Goal: Task Accomplishment & Management: Complete application form

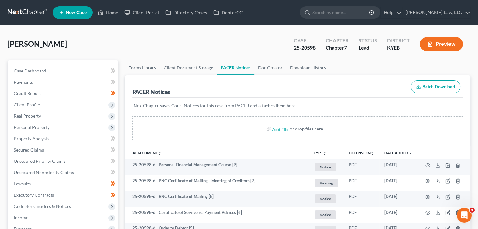
click at [324, 20] on ul "New Case Home Client Portal Directory Cases DebtorCC - No Result - See all resu…" at bounding box center [262, 12] width 418 height 16
click at [324, 16] on input "search" at bounding box center [341, 13] width 58 height 12
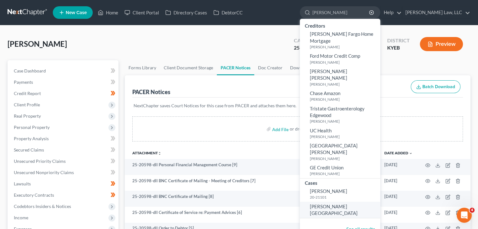
type input "monhollen"
click at [344, 204] on span "[PERSON_NAME][GEOGRAPHIC_DATA]" at bounding box center [334, 210] width 48 height 12
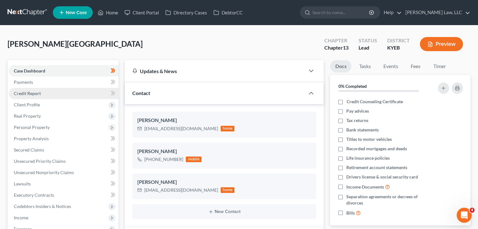
click at [65, 93] on link "Credit Report" at bounding box center [64, 93] width 110 height 11
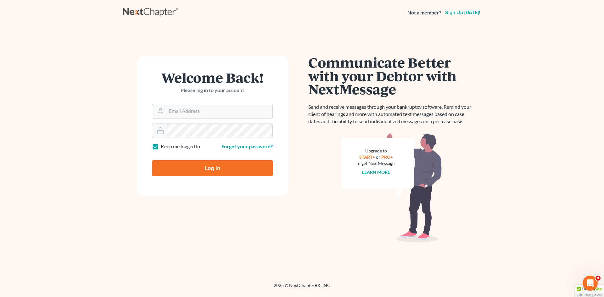
type input "[PERSON_NAME][EMAIL_ADDRESS][DOMAIN_NAME]"
click at [218, 168] on input "Log In" at bounding box center [212, 168] width 121 height 16
type input "Thinking..."
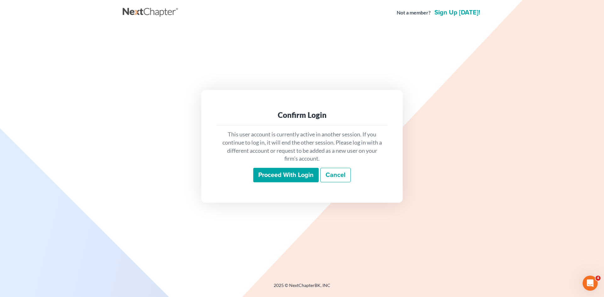
click at [286, 175] on input "Proceed with login" at bounding box center [285, 175] width 65 height 14
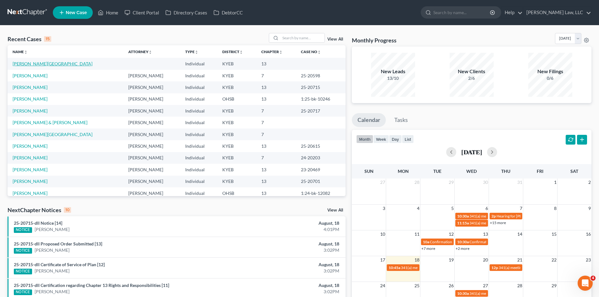
click at [31, 64] on link "[PERSON_NAME][GEOGRAPHIC_DATA]" at bounding box center [53, 63] width 80 height 5
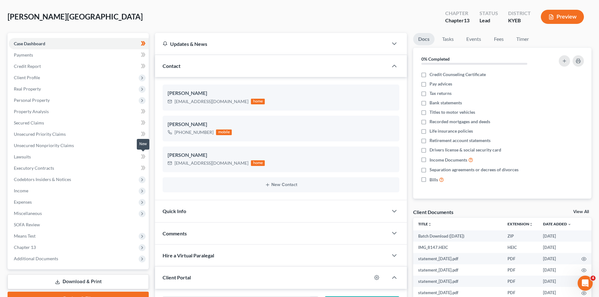
scroll to position [28, 0]
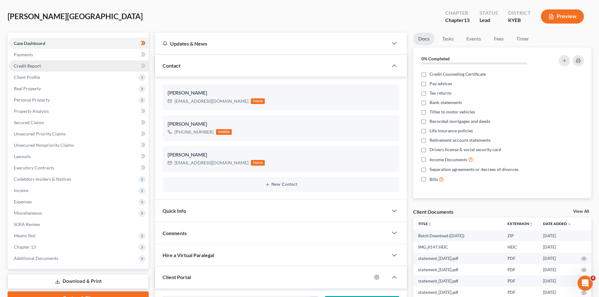
click at [33, 65] on span "Credit Report" at bounding box center [27, 65] width 27 height 5
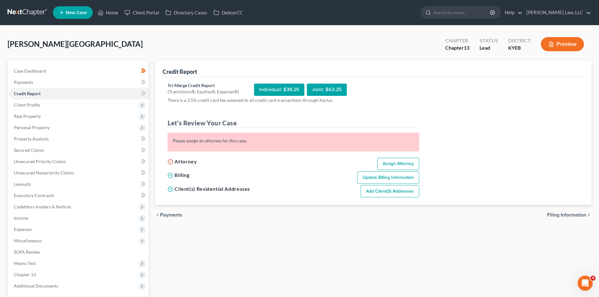
click at [382, 170] on link "Assign Attorney" at bounding box center [398, 164] width 42 height 13
select select "1"
select select "0"
select select "3"
select select "32"
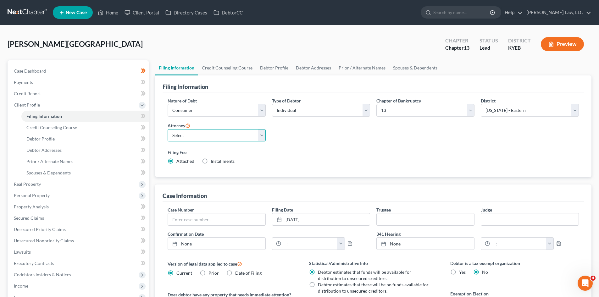
click at [233, 139] on select "Select [PERSON_NAME] - KYEB [PERSON_NAME] - OHSB [PERSON_NAME] - KYEB [PERSON_N…" at bounding box center [217, 135] width 98 height 13
select select "0"
click at [168, 129] on select "Select [PERSON_NAME] - KYEB [PERSON_NAME] - OHSB [PERSON_NAME] - KYEB [PERSON_N…" at bounding box center [217, 135] width 98 height 13
click at [45, 92] on link "Credit Report" at bounding box center [79, 93] width 140 height 11
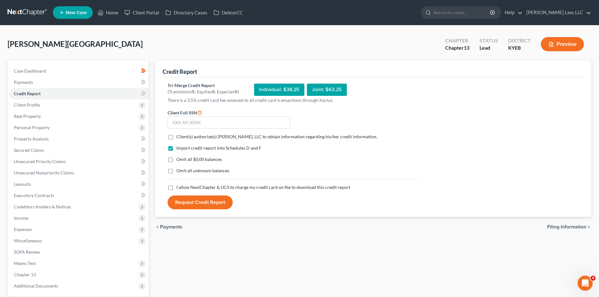
click at [205, 137] on span "Client(s) authorize(s) [PERSON_NAME], LLC to obtain information regarding his/h…" at bounding box center [276, 136] width 201 height 5
click at [183, 137] on input "Client(s) authorize(s) [PERSON_NAME], LLC to obtain information regarding his/h…" at bounding box center [181, 136] width 4 height 4
checkbox input "true"
click at [188, 159] on span "Omit all $0.00 balances" at bounding box center [199, 159] width 46 height 5
click at [183, 159] on input "Omit all $0.00 balances" at bounding box center [181, 158] width 4 height 4
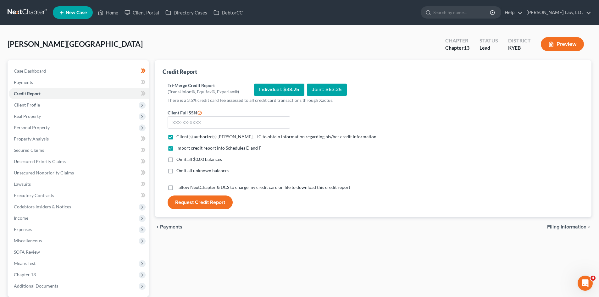
checkbox input "true"
click at [186, 189] on span "I allow NextChapter & UCS to charge my credit card on file to download this cre…" at bounding box center [263, 187] width 174 height 5
click at [183, 188] on input "I allow NextChapter & UCS to charge my credit card on file to download this cre…" at bounding box center [181, 186] width 4 height 4
checkbox input "true"
click at [196, 127] on input "text" at bounding box center [229, 122] width 123 height 13
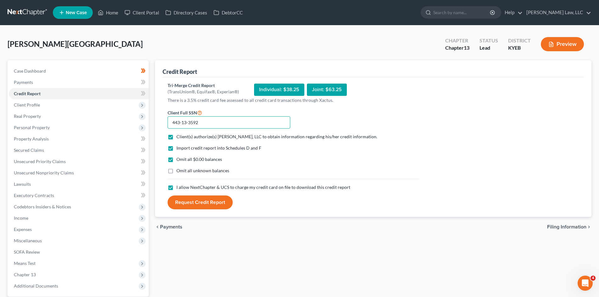
type input "443-13-3592"
click at [194, 202] on button "Request Credit Report" at bounding box center [200, 203] width 65 height 14
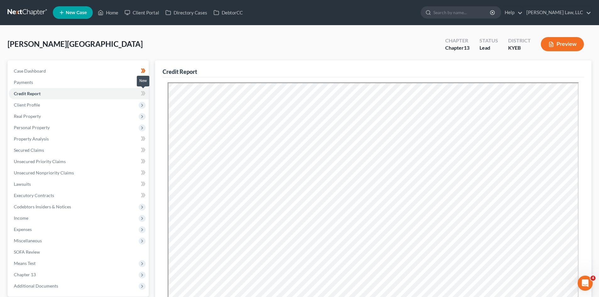
click at [142, 94] on icon at bounding box center [142, 93] width 3 height 4
click at [43, 106] on span "Client Profile" at bounding box center [79, 104] width 140 height 11
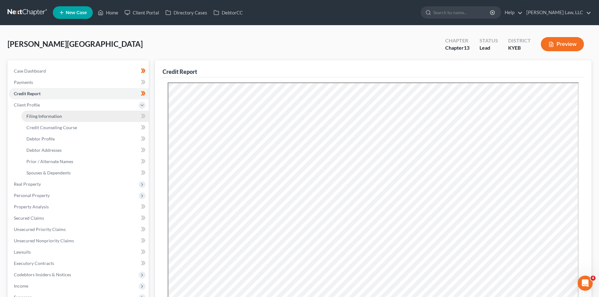
click at [72, 117] on link "Filing Information" at bounding box center [84, 116] width 127 height 11
select select "1"
select select "0"
select select "3"
select select "32"
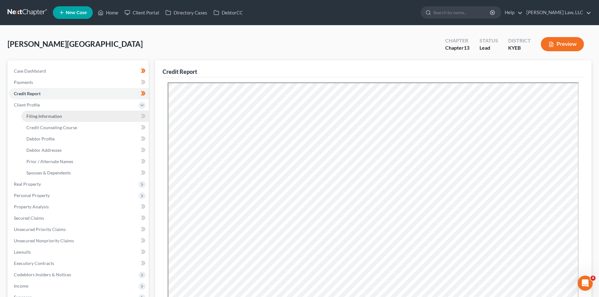
select select "0"
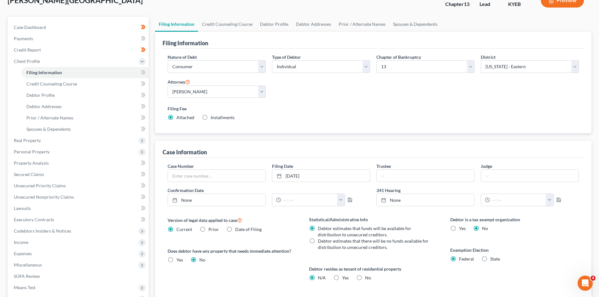
scroll to position [45, 0]
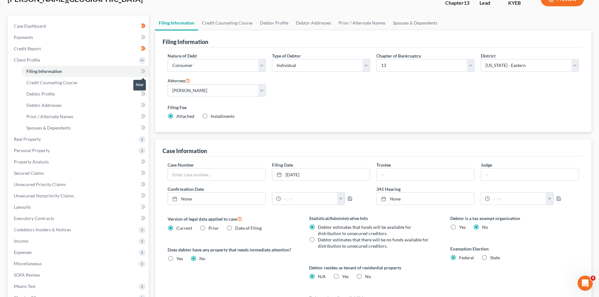
click at [142, 70] on icon at bounding box center [143, 71] width 5 height 8
click at [49, 83] on span "Credit Counseling Course" at bounding box center [51, 82] width 51 height 5
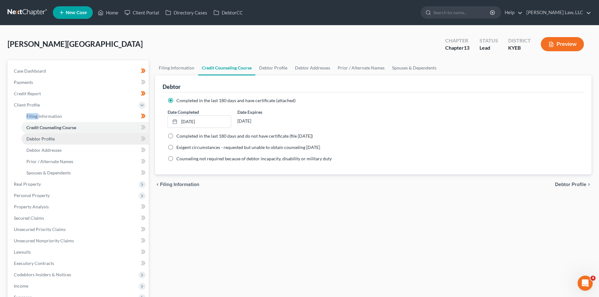
click at [69, 139] on link "Debtor Profile" at bounding box center [84, 138] width 127 height 11
select select "0"
select select "1"
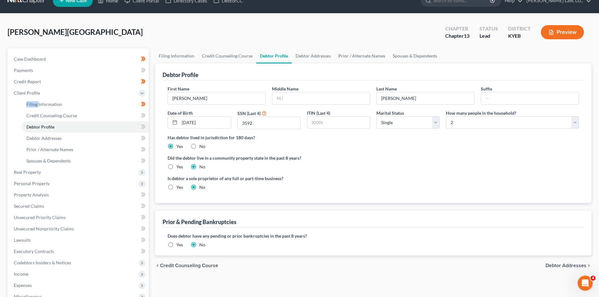
scroll to position [29, 0]
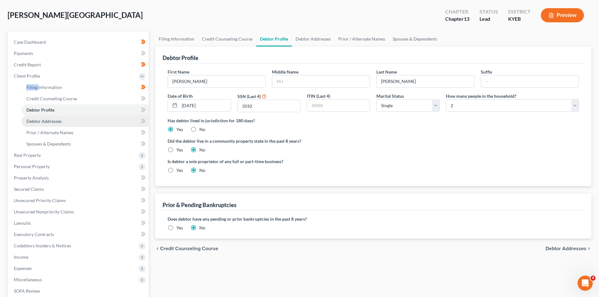
click at [51, 120] on span "Debtor Addresses" at bounding box center [43, 121] width 35 height 5
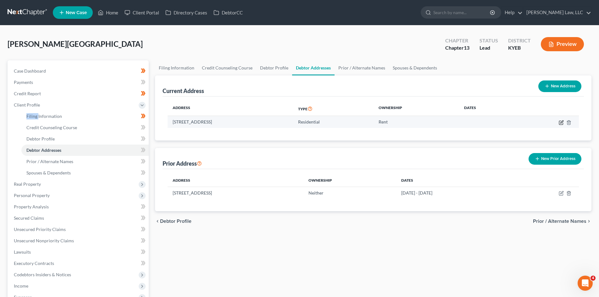
click at [560, 122] on icon "button" at bounding box center [561, 122] width 5 height 5
select select "36"
select select "0"
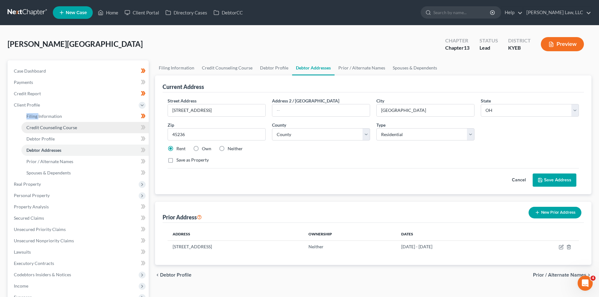
click at [75, 127] on span "Credit Counseling Course" at bounding box center [51, 127] width 51 height 5
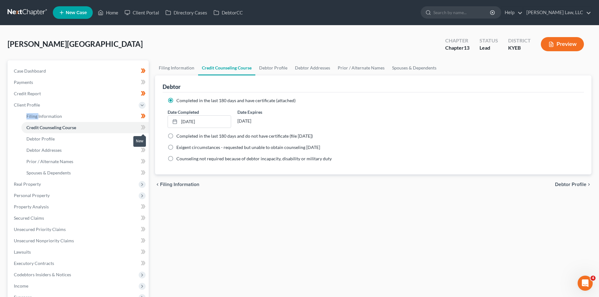
click at [142, 125] on icon at bounding box center [142, 127] width 3 height 4
click at [99, 139] on link "Debtor Profile" at bounding box center [84, 138] width 127 height 11
select select "0"
select select "1"
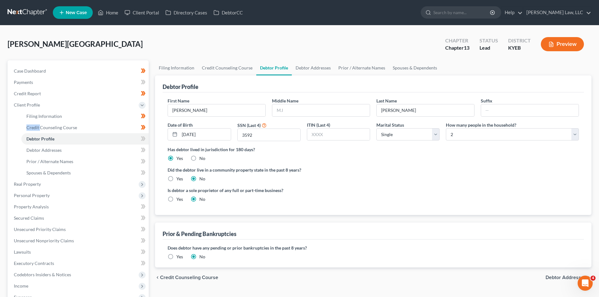
scroll to position [14, 0]
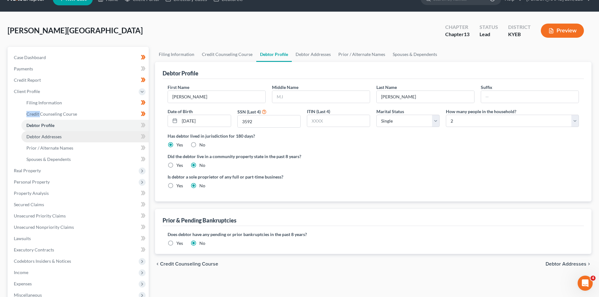
click at [110, 135] on link "Debtor Addresses" at bounding box center [84, 136] width 127 height 11
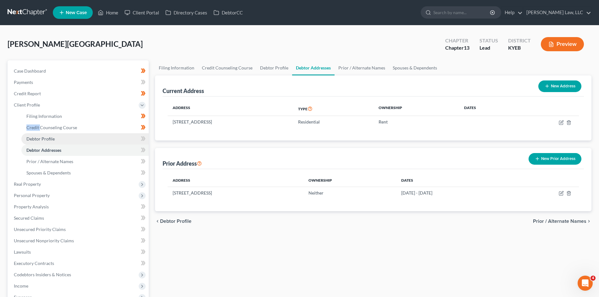
click at [101, 137] on link "Debtor Profile" at bounding box center [84, 138] width 127 height 11
select select "0"
select select "1"
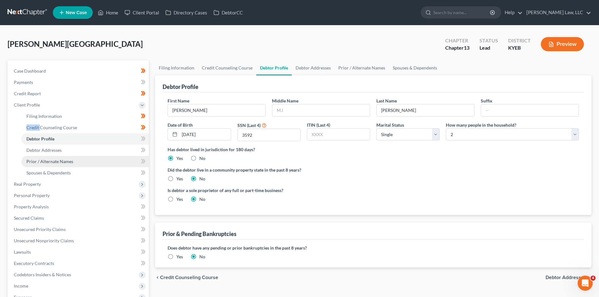
scroll to position [9, 0]
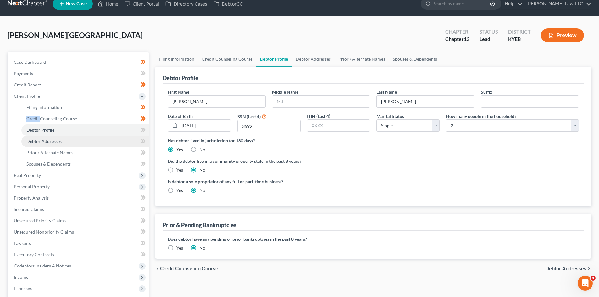
click at [75, 139] on link "Debtor Addresses" at bounding box center [84, 141] width 127 height 11
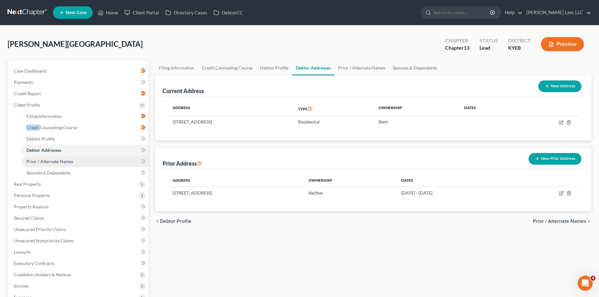
click at [83, 158] on link "Prior / Alternate Names" at bounding box center [84, 161] width 127 height 11
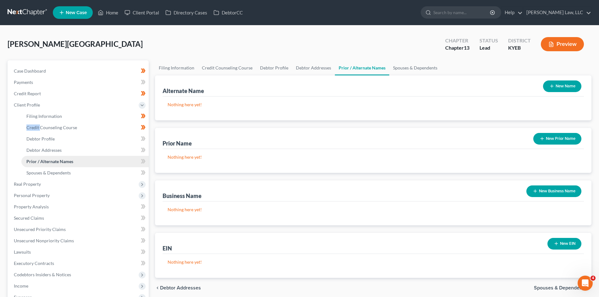
scroll to position [8, 0]
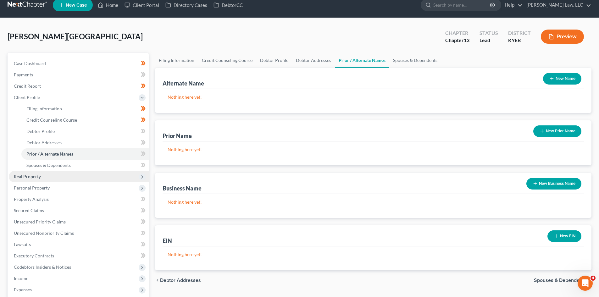
click at [76, 176] on span "Real Property" at bounding box center [79, 176] width 140 height 11
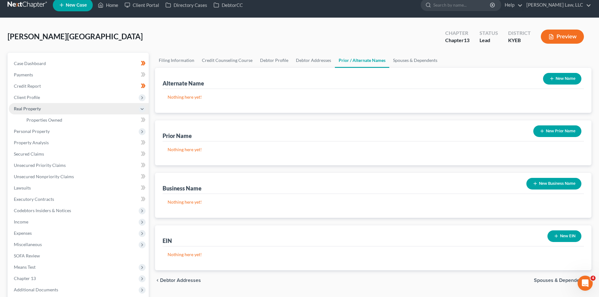
click at [63, 107] on span "Real Property" at bounding box center [79, 108] width 140 height 11
click at [58, 113] on span "Real Property" at bounding box center [79, 108] width 140 height 11
click at [57, 118] on span "Properties Owned" at bounding box center [44, 119] width 36 height 5
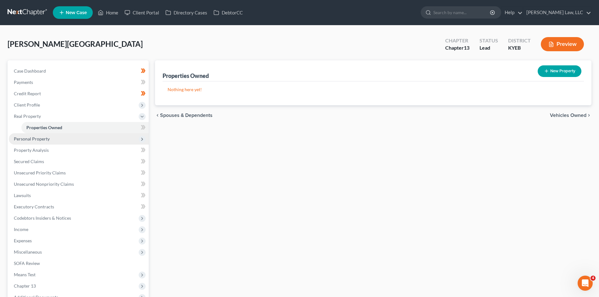
click at [54, 137] on span "Personal Property" at bounding box center [79, 138] width 140 height 11
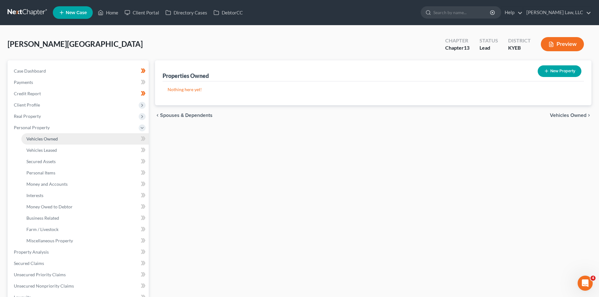
click at [117, 138] on link "Vehicles Owned" at bounding box center [84, 138] width 127 height 11
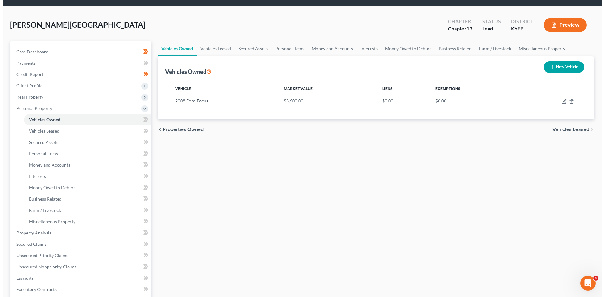
scroll to position [19, 0]
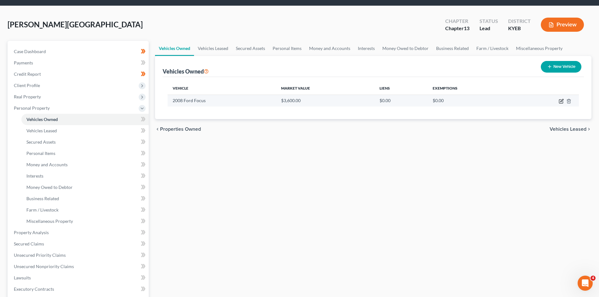
click at [563, 101] on icon "button" at bounding box center [561, 101] width 5 height 5
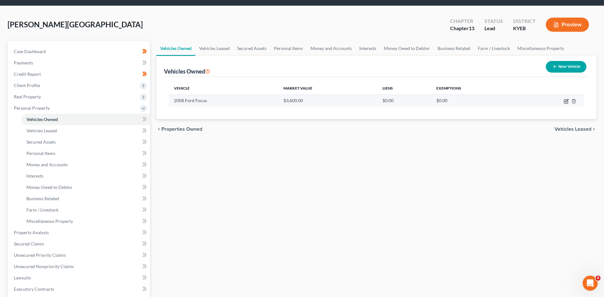
select select "0"
select select "18"
select select "2"
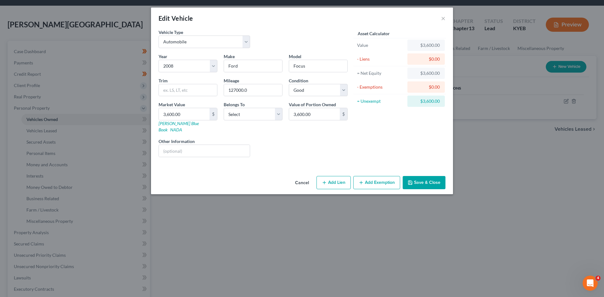
click at [364, 176] on button "Add Exemption" at bounding box center [376, 182] width 47 height 13
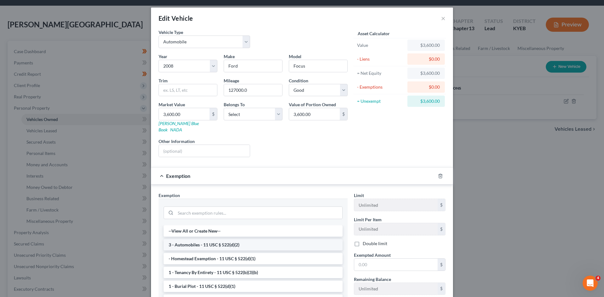
click at [216, 240] on li "3 - Automobiles - 11 USC § 522(d)(2)" at bounding box center [252, 244] width 179 height 11
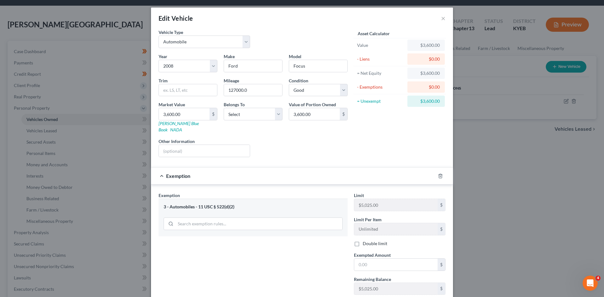
scroll to position [19, 0]
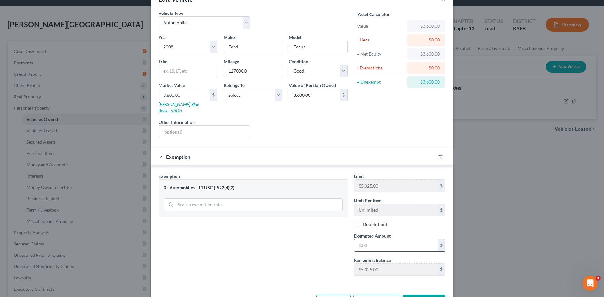
click at [367, 240] on input "text" at bounding box center [395, 246] width 83 height 12
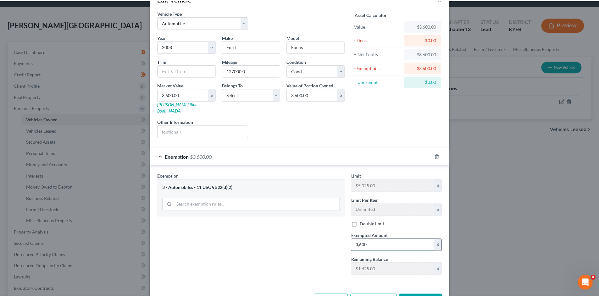
scroll to position [36, 0]
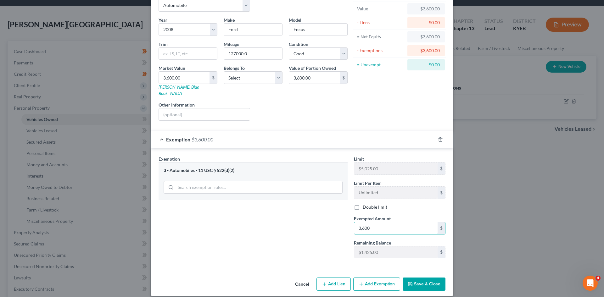
type input "3,600"
click at [415, 279] on button "Save & Close" at bounding box center [423, 284] width 43 height 13
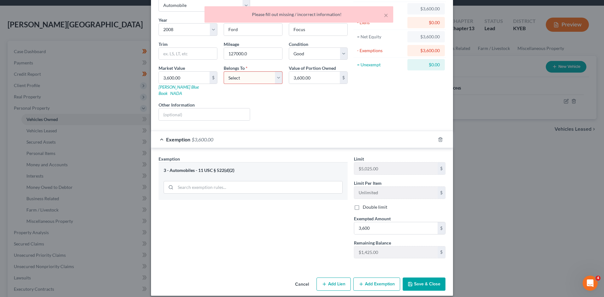
click at [255, 78] on select "Select Debtor 1 Only Debtor 2 Only Debtor 1 And Debtor 2 Only At Least One Of T…" at bounding box center [253, 77] width 59 height 13
select select "0"
click at [224, 71] on select "Select Debtor 1 Only Debtor 2 Only Debtor 1 And Debtor 2 Only At Least One Of T…" at bounding box center [253, 77] width 59 height 13
click at [418, 280] on button "Save & Close" at bounding box center [423, 284] width 43 height 13
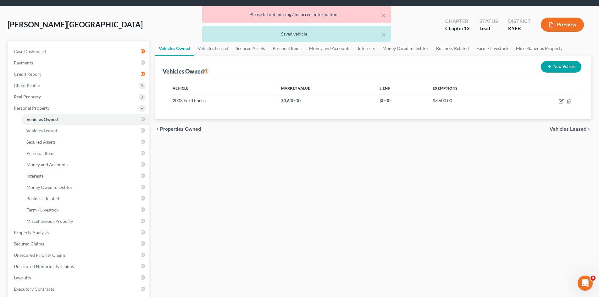
scroll to position [41, 0]
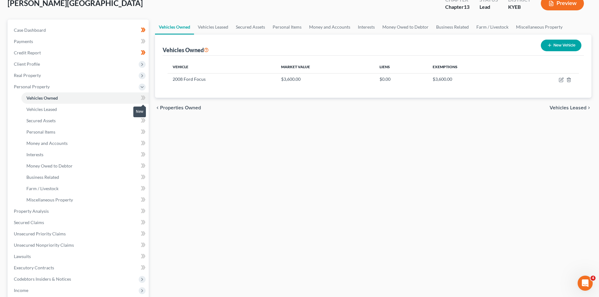
click at [141, 95] on icon at bounding box center [143, 98] width 5 height 8
click at [59, 108] on link "Vehicles Leased" at bounding box center [84, 109] width 127 height 11
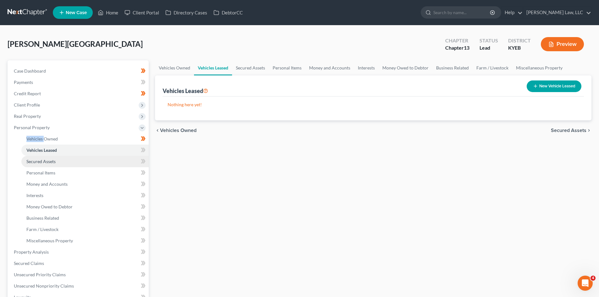
click at [48, 164] on link "Secured Assets" at bounding box center [84, 161] width 127 height 11
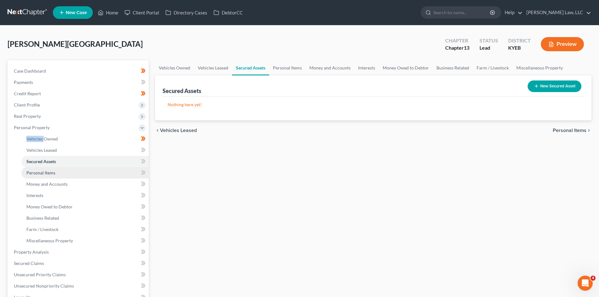
click at [84, 173] on link "Personal Items" at bounding box center [84, 172] width 127 height 11
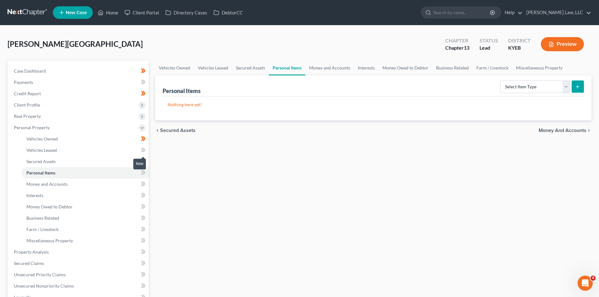
click at [140, 148] on span at bounding box center [143, 150] width 11 height 9
click at [145, 166] on span at bounding box center [143, 162] width 11 height 9
click at [143, 163] on icon at bounding box center [144, 161] width 3 height 4
click at [523, 88] on select "Select Item Type Clothing Collectibles Of Value Electronics Firearms Household …" at bounding box center [535, 86] width 70 height 13
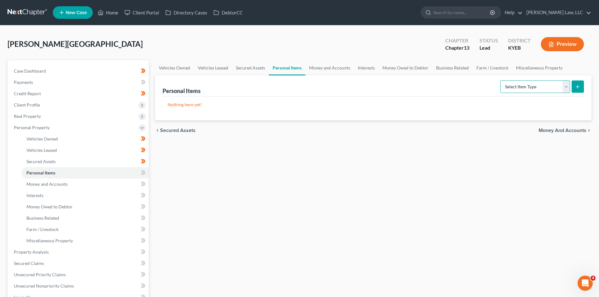
select select "clothing"
click at [501, 80] on select "Select Item Type Clothing Collectibles Of Value Electronics Firearms Household …" at bounding box center [535, 86] width 70 height 13
click at [574, 86] on button "submit" at bounding box center [578, 86] width 12 height 12
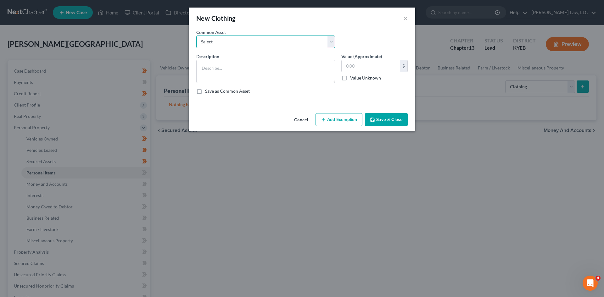
click at [241, 37] on select "Select Clothing" at bounding box center [265, 42] width 139 height 13
select select "0"
click at [196, 36] on select "Select Clothing" at bounding box center [265, 42] width 139 height 13
type textarea "Clothing"
type input "200.00"
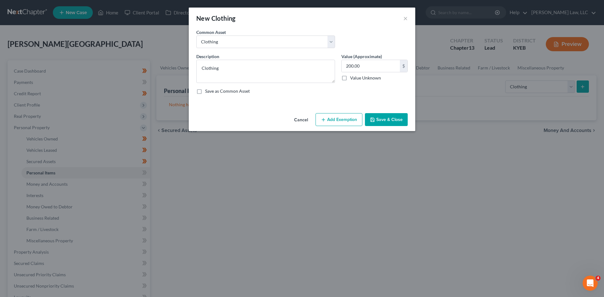
click at [358, 119] on button "Add Exemption" at bounding box center [338, 119] width 47 height 13
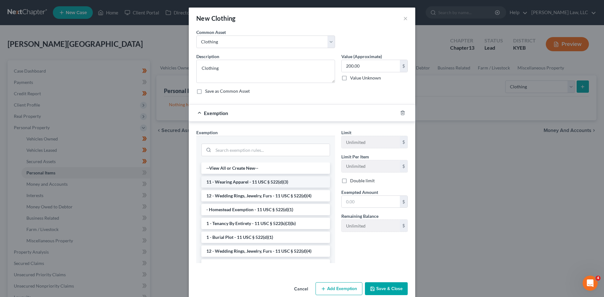
click at [266, 182] on li "11 - Wearing Apparel - 11 USC § 522(d)(3)" at bounding box center [265, 181] width 129 height 11
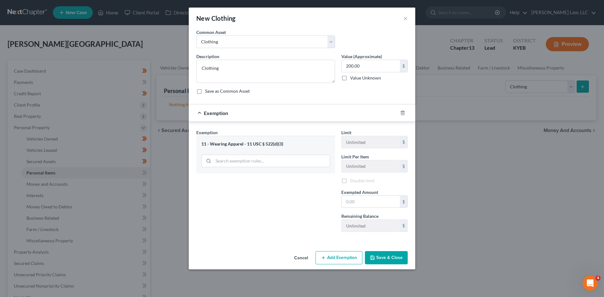
click at [266, 182] on div "Exemption Set must be selected for CA. Exemption * 11 - Wearing Apparel - 11 US…" at bounding box center [265, 183] width 145 height 108
click at [351, 202] on input "text" at bounding box center [370, 202] width 58 height 12
type input "200"
click at [375, 256] on icon "button" at bounding box center [372, 257] width 5 height 5
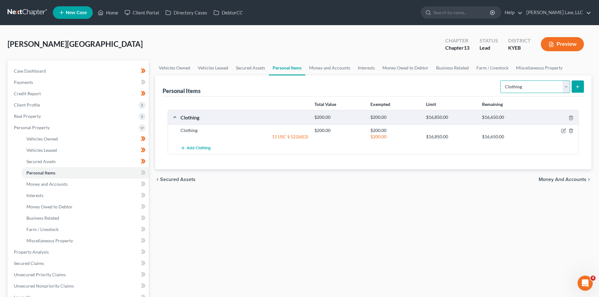
click at [549, 82] on select "Select Item Type Clothing Collectibles Of Value Electronics Firearms Household …" at bounding box center [535, 86] width 70 height 13
select select "electronics"
click at [501, 80] on select "Select Item Type Clothing Collectibles Of Value Electronics Firearms Household …" at bounding box center [535, 86] width 70 height 13
click at [582, 89] on button "submit" at bounding box center [578, 86] width 12 height 12
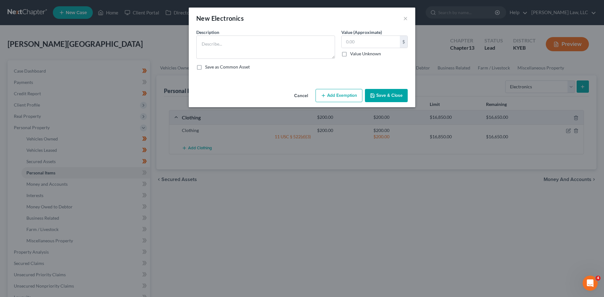
click at [306, 31] on div "Description *" at bounding box center [265, 44] width 145 height 30
click at [307, 49] on textarea at bounding box center [265, 47] width 139 height 23
type textarea "Cell phones, TVs"
click at [349, 43] on input "text" at bounding box center [370, 42] width 58 height 12
type input "400"
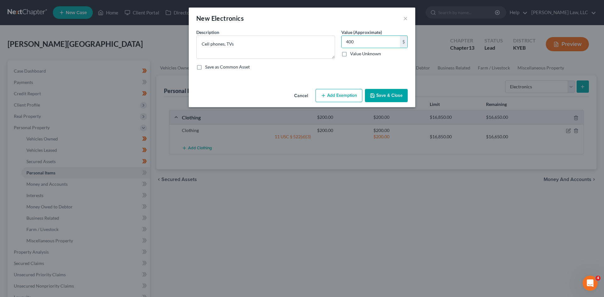
click at [346, 94] on button "Add Exemption" at bounding box center [338, 95] width 47 height 13
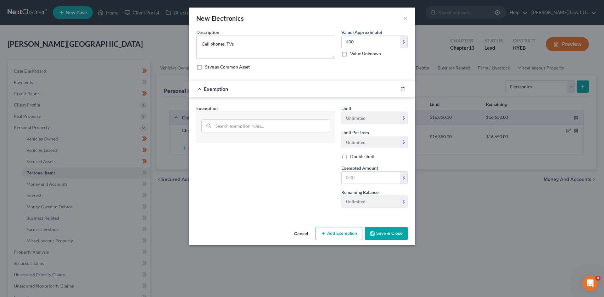
click at [253, 134] on div at bounding box center [265, 125] width 139 height 27
click at [253, 123] on input "search" at bounding box center [271, 126] width 116 height 12
type input "house"
click at [250, 141] on li "6 - Household Goods and Furnishings - 11 USC § 522(d)(3)" at bounding box center [265, 143] width 129 height 11
click at [250, 132] on input "house" at bounding box center [271, 126] width 116 height 12
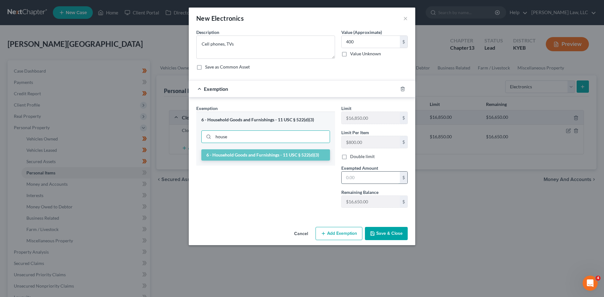
click at [354, 175] on input "text" at bounding box center [370, 178] width 58 height 12
type input "400"
click at [378, 231] on button "Save & Close" at bounding box center [386, 233] width 43 height 13
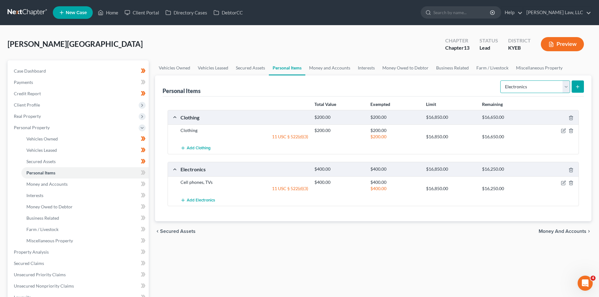
click at [521, 84] on select "Select Item Type Clothing Collectibles Of Value Electronics Firearms Household …" at bounding box center [535, 86] width 70 height 13
select select "household_goods"
click at [501, 80] on select "Select Item Type Clothing Collectibles Of Value Electronics Firearms Household …" at bounding box center [535, 86] width 70 height 13
click at [575, 87] on icon "submit" at bounding box center [577, 86] width 5 height 5
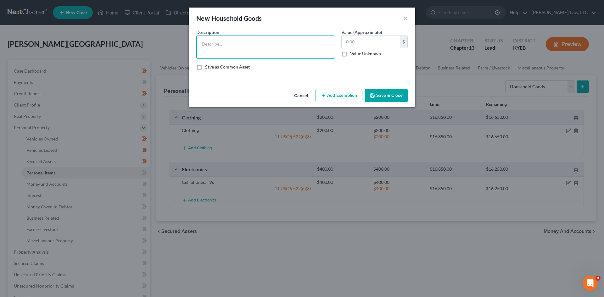
click at [227, 39] on textarea at bounding box center [265, 47] width 139 height 23
type textarea "Furniture, Kitchen Appliances, Misc. household goods"
type input "500"
click at [341, 99] on button "Add Exemption" at bounding box center [338, 95] width 47 height 13
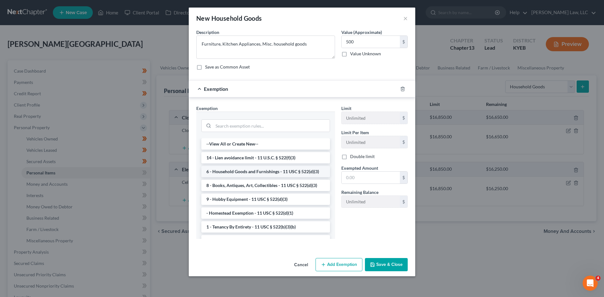
click at [255, 171] on li "6 - Household Goods and Furnishings - 11 USC § 522(d)(3)" at bounding box center [265, 171] width 129 height 11
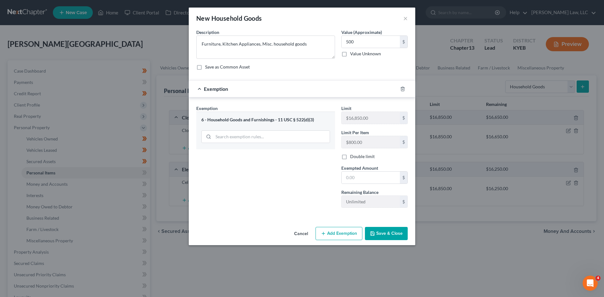
click at [255, 171] on div "Exemption Set must be selected for CA. Exemption * 6 - Household Goods and Furn…" at bounding box center [265, 159] width 145 height 108
click at [346, 174] on input "text" at bounding box center [370, 178] width 58 height 12
type input "500"
click at [378, 231] on button "Save & Close" at bounding box center [386, 233] width 43 height 13
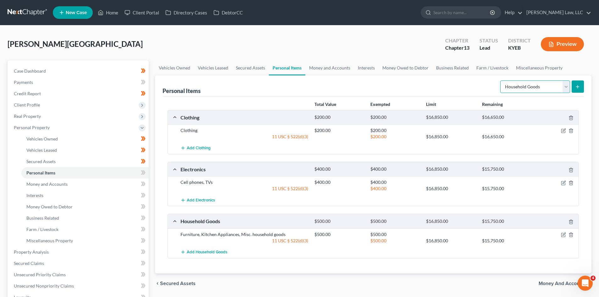
click at [549, 82] on select "Select Item Type Clothing Collectibles Of Value Electronics Firearms Household …" at bounding box center [535, 86] width 70 height 13
click at [457, 85] on div "Personal Items Select Item Type Clothing Collectibles Of Value Electronics Fire…" at bounding box center [373, 85] width 421 height 21
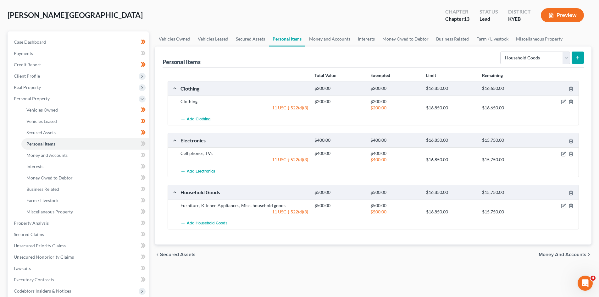
scroll to position [29, 0]
click at [142, 143] on icon at bounding box center [143, 144] width 5 height 8
click at [115, 152] on link "Money and Accounts" at bounding box center [84, 154] width 127 height 11
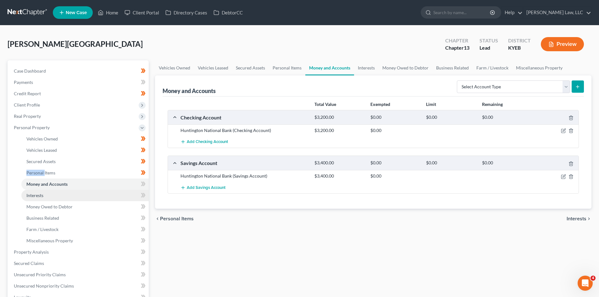
click at [58, 191] on link "Interests" at bounding box center [84, 195] width 127 height 11
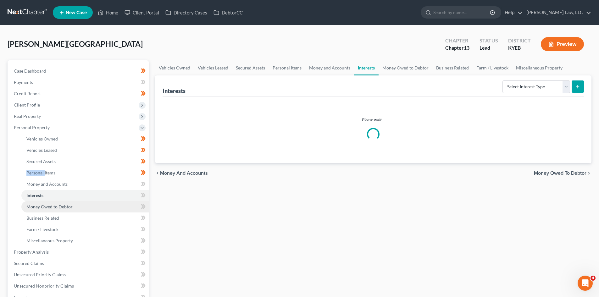
scroll to position [12, 0]
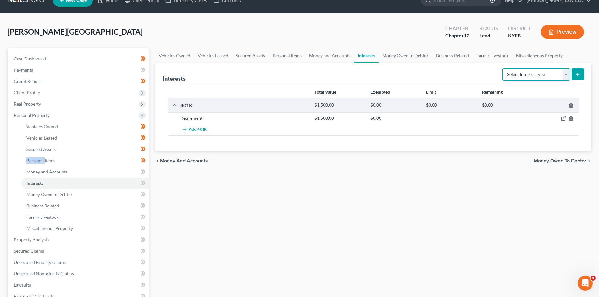
click at [555, 76] on select "Select Interest Type 401K Annuity Bond Education IRA Government Bond Government…" at bounding box center [536, 74] width 68 height 13
click at [562, 119] on icon "button" at bounding box center [563, 118] width 5 height 5
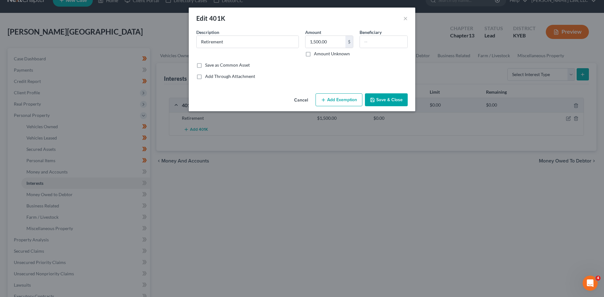
click at [230, 50] on div "Description * Retirement" at bounding box center [247, 43] width 109 height 28
click at [230, 41] on input "Retirement" at bounding box center [247, 42] width 102 height 12
drag, startPoint x: 230, startPoint y: 41, endPoint x: 180, endPoint y: 49, distance: 50.8
click at [180, 49] on div "Edit 401K × An exemption set must first be selected from the Filing Information…" at bounding box center [302, 148] width 604 height 297
type input "TriHealth 401(k)"
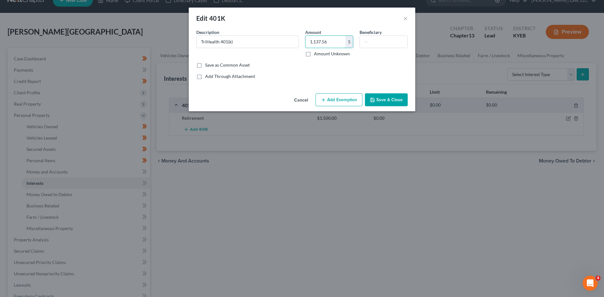
type input "1,137.56"
click at [324, 99] on icon "button" at bounding box center [323, 99] width 5 height 5
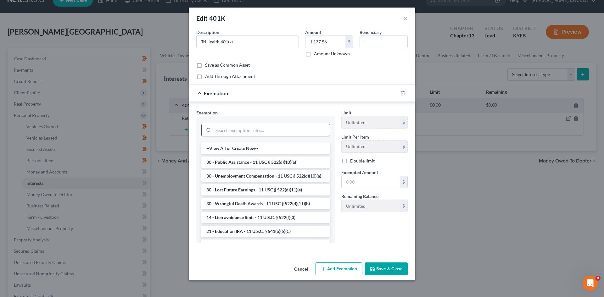
click at [265, 130] on input "search" at bounding box center [271, 130] width 116 height 12
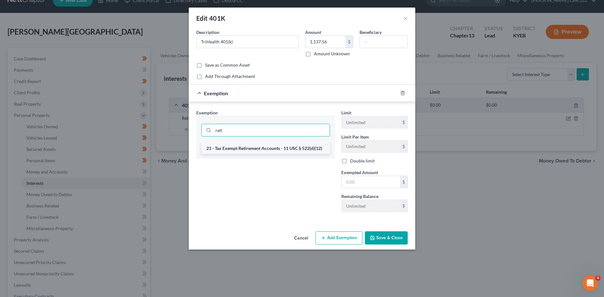
type input "reti"
click at [265, 148] on li "21 - Tax Exempt Retirement Accounts - 11 USC § 522(d)(12)" at bounding box center [265, 148] width 129 height 11
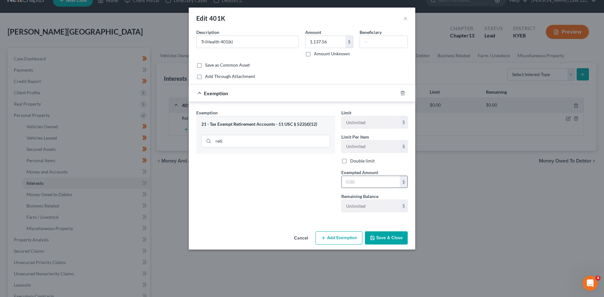
click at [371, 182] on input "text" at bounding box center [370, 182] width 58 height 12
type input "1,137.56"
click at [389, 243] on button "Save & Close" at bounding box center [386, 237] width 43 height 13
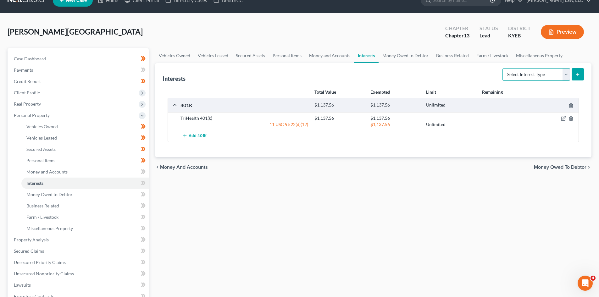
click at [541, 68] on select "Select Interest Type 401K Annuity Bond Education IRA Government Bond Government…" at bounding box center [536, 74] width 68 height 13
select select "ira"
click at [503, 68] on select "Select Interest Type 401K Annuity Bond Education IRA Government Bond Government…" at bounding box center [536, 74] width 68 height 13
click at [578, 75] on line "submit" at bounding box center [577, 75] width 3 height 0
click at [575, 73] on icon "submit" at bounding box center [577, 74] width 5 height 5
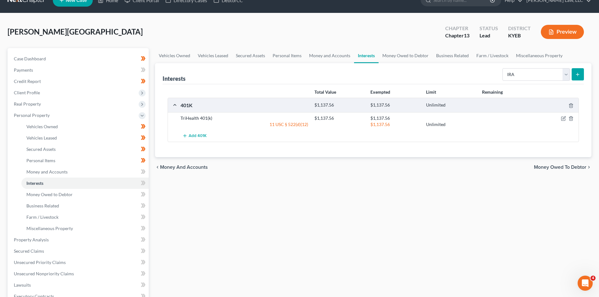
click at [575, 73] on icon "submit" at bounding box center [577, 74] width 5 height 5
click at [402, 55] on link "Money Owed to Debtor" at bounding box center [406, 55] width 54 height 15
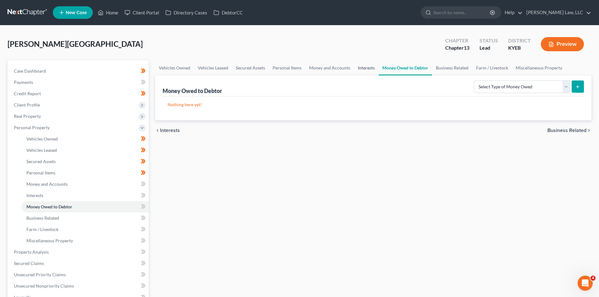
click at [372, 64] on link "Interests" at bounding box center [366, 67] width 25 height 15
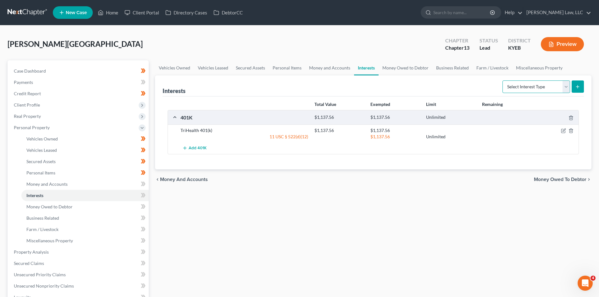
click at [514, 84] on select "Select Interest Type 401K Annuity Bond Education IRA Government Bond Government…" at bounding box center [536, 86] width 68 height 13
select select "ira"
click at [503, 80] on select "Select Interest Type 401K Annuity Bond Education IRA Government Bond Government…" at bounding box center [536, 86] width 68 height 13
click at [574, 83] on button "submit" at bounding box center [578, 86] width 12 height 12
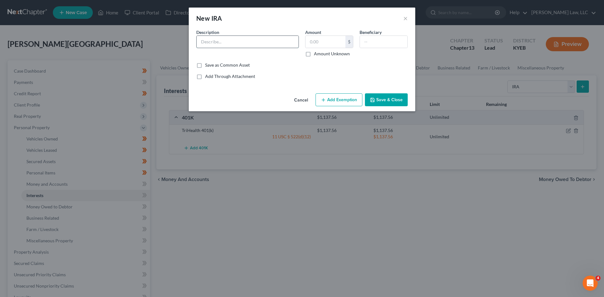
click at [245, 38] on input "text" at bounding box center [247, 42] width 102 height 12
type input "Fidelity Rollover IRA"
click at [318, 39] on input "text" at bounding box center [325, 42] width 40 height 12
type input "5,961.43"
click at [321, 97] on button "Add Exemption" at bounding box center [338, 99] width 47 height 13
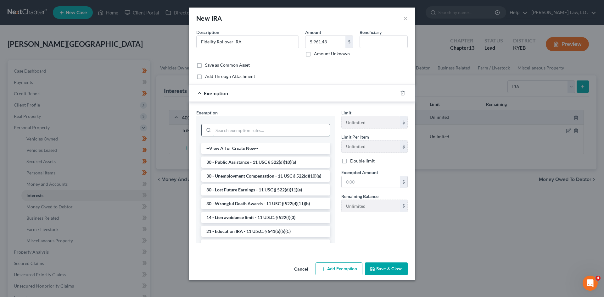
click at [274, 136] on input "search" at bounding box center [271, 130] width 116 height 12
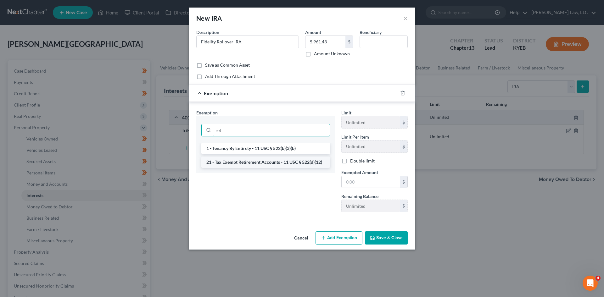
type input "ret"
click at [269, 162] on li "21 - Tax Exempt Retirement Accounts - 11 USC § 522(d)(12)" at bounding box center [265, 162] width 129 height 11
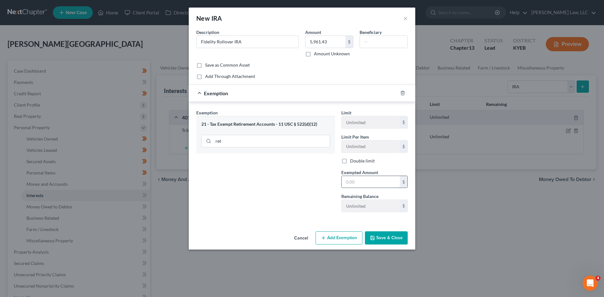
click at [371, 180] on input "text" at bounding box center [370, 182] width 58 height 12
type input "5,961.43"
click at [370, 240] on icon "button" at bounding box center [372, 237] width 5 height 5
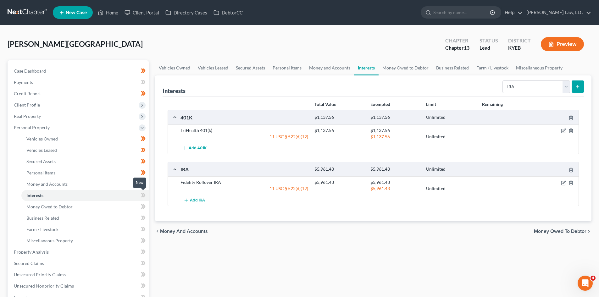
click at [141, 195] on icon at bounding box center [143, 195] width 5 height 8
click at [119, 201] on link "Money Owed to Debtor" at bounding box center [84, 206] width 127 height 11
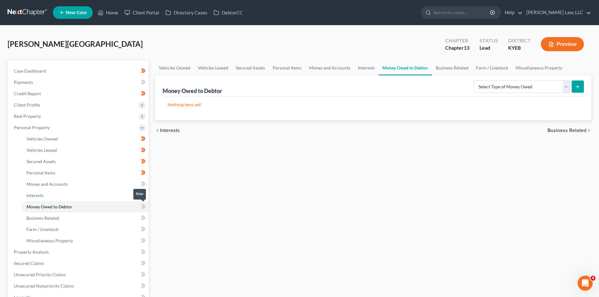
click at [143, 206] on icon at bounding box center [143, 207] width 5 height 8
click at [134, 219] on link "Business Related" at bounding box center [84, 218] width 127 height 11
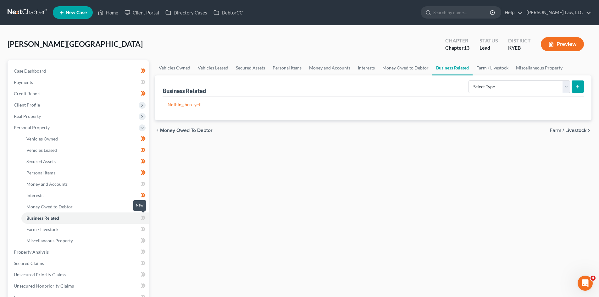
click at [144, 218] on icon at bounding box center [144, 218] width 3 height 4
click at [133, 225] on link "Farm / Livestock" at bounding box center [84, 229] width 127 height 11
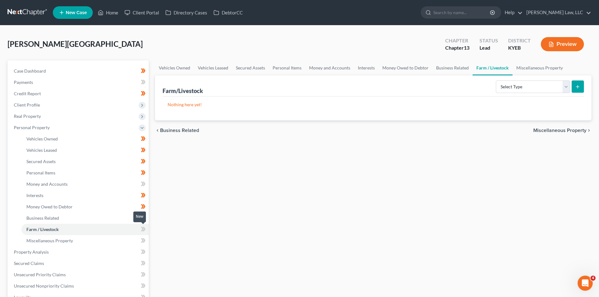
click at [143, 229] on icon at bounding box center [142, 229] width 3 height 4
click at [133, 232] on link "Farm / Livestock" at bounding box center [84, 229] width 127 height 11
click at [132, 235] on link "Miscellaneous Property" at bounding box center [84, 240] width 127 height 11
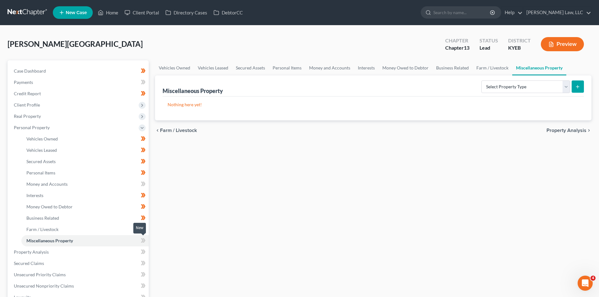
click at [144, 241] on icon at bounding box center [142, 240] width 3 height 4
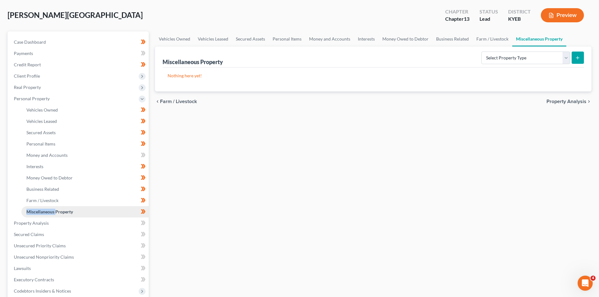
scroll to position [30, 0]
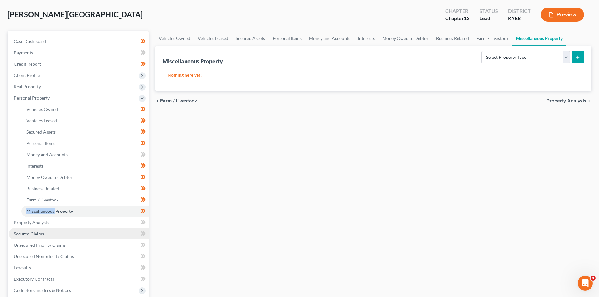
click at [100, 228] on link "Secured Claims" at bounding box center [79, 233] width 140 height 11
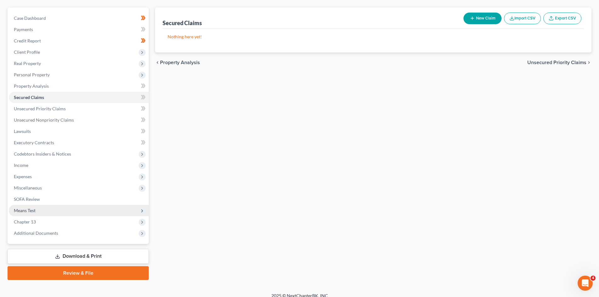
scroll to position [53, 0]
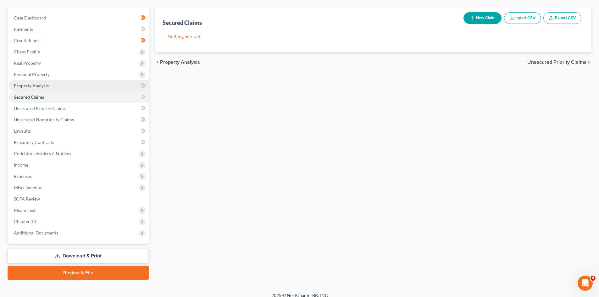
click at [54, 87] on link "Property Analysis" at bounding box center [79, 85] width 140 height 11
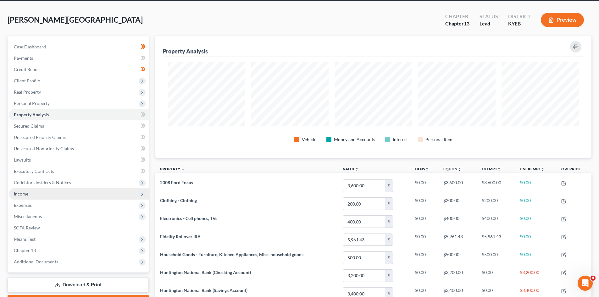
scroll to position [25, 0]
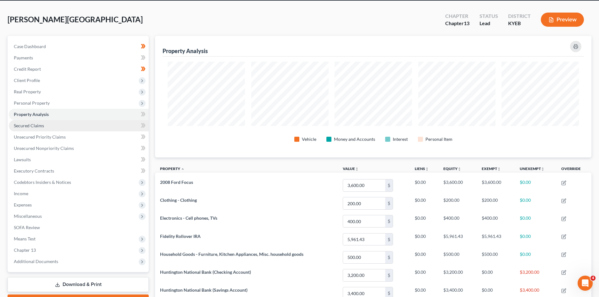
click at [53, 127] on link "Secured Claims" at bounding box center [79, 125] width 140 height 11
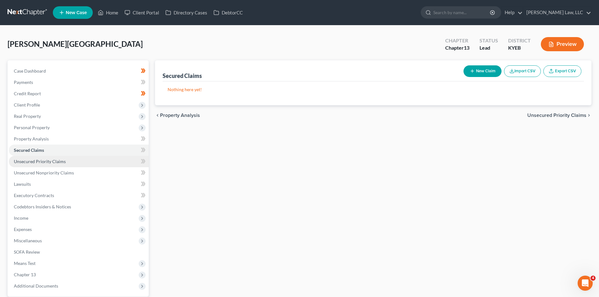
click at [45, 161] on span "Unsecured Priority Claims" at bounding box center [40, 161] width 52 height 5
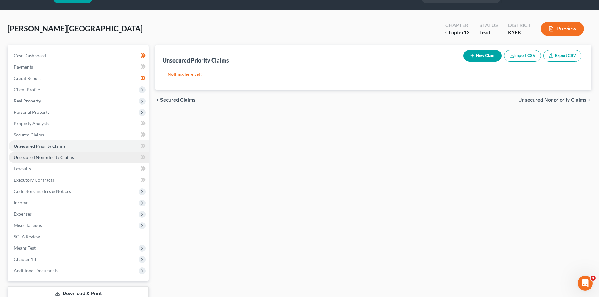
scroll to position [16, 0]
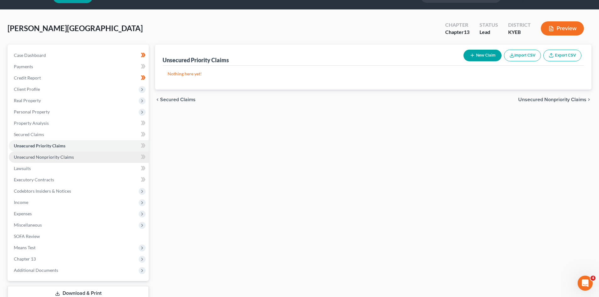
click at [57, 154] on link "Unsecured Nonpriority Claims" at bounding box center [79, 157] width 140 height 11
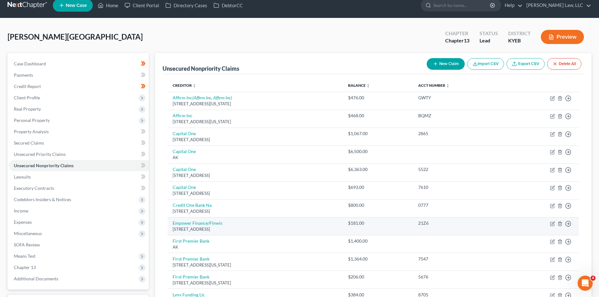
scroll to position [11, 0]
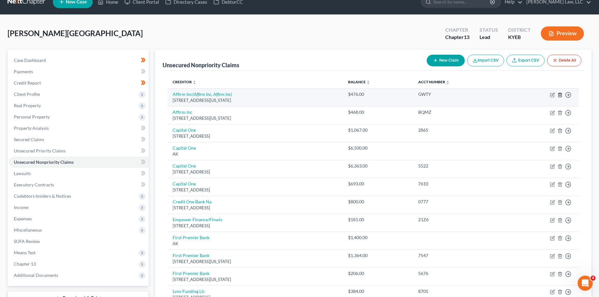
click at [560, 97] on icon "button" at bounding box center [559, 94] width 5 height 5
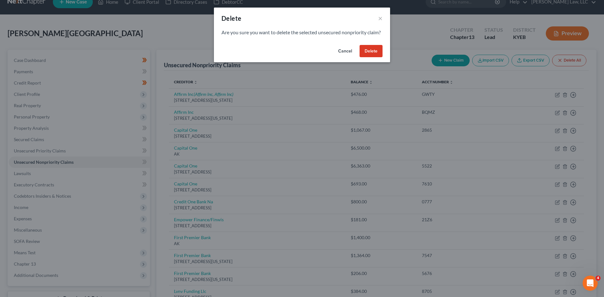
click at [379, 58] on button "Delete" at bounding box center [370, 51] width 23 height 13
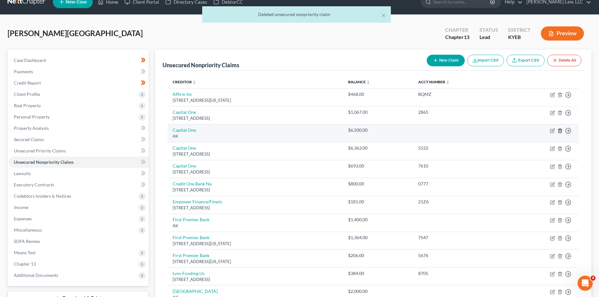
click at [561, 132] on icon "button" at bounding box center [559, 131] width 3 height 4
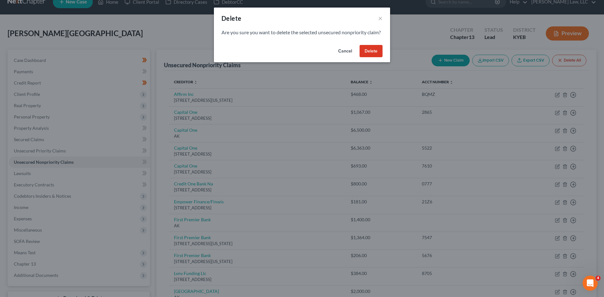
click at [371, 57] on button "Delete" at bounding box center [370, 51] width 23 height 13
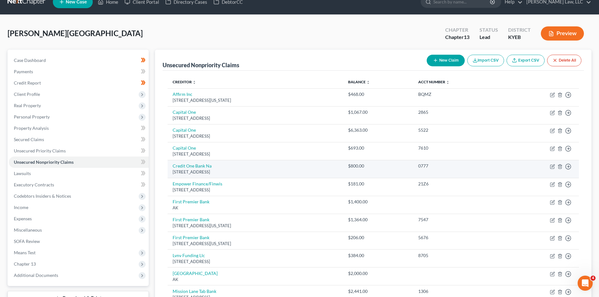
click at [496, 166] on div "0777" at bounding box center [458, 166] width 81 height 6
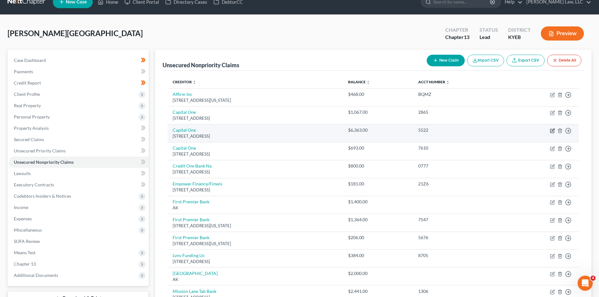
click at [553, 131] on icon "button" at bounding box center [552, 130] width 5 height 5
select select "46"
select select "2"
select select "0"
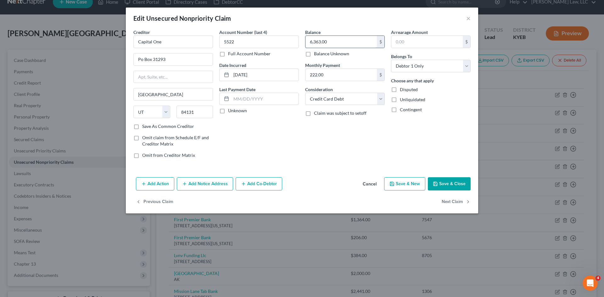
click at [328, 43] on input "6,363.00" at bounding box center [340, 42] width 71 height 12
type input "8,123.00"
click at [451, 184] on button "Save & Close" at bounding box center [449, 183] width 43 height 13
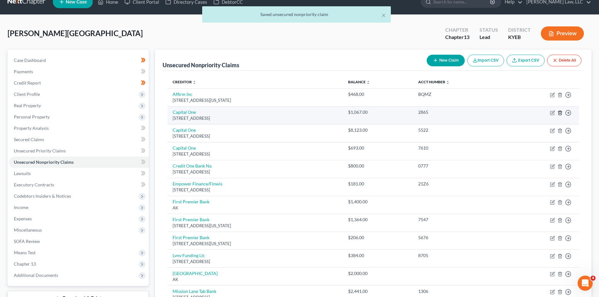
click at [560, 112] on polyline "button" at bounding box center [560, 112] width 4 height 0
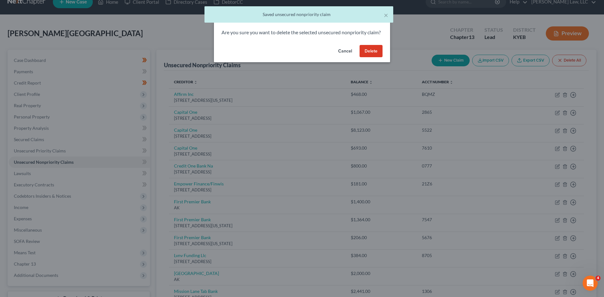
click at [379, 57] on button "Delete" at bounding box center [370, 51] width 23 height 13
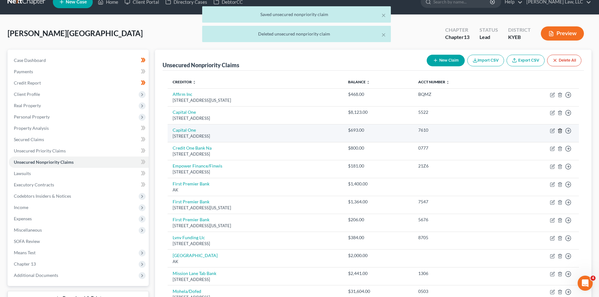
click at [562, 129] on icon "button" at bounding box center [559, 130] width 5 height 5
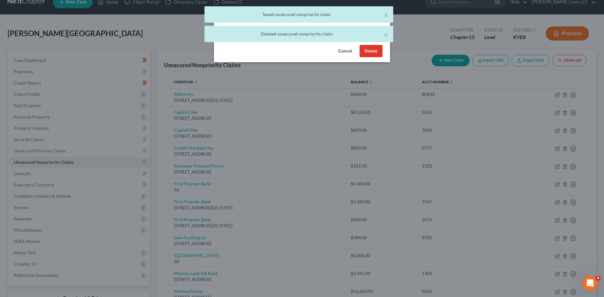
click at [378, 54] on button "Delete" at bounding box center [370, 51] width 23 height 13
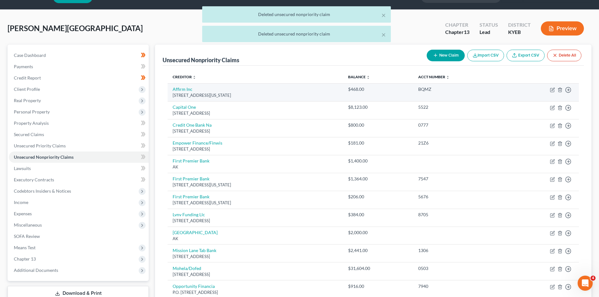
scroll to position [20, 0]
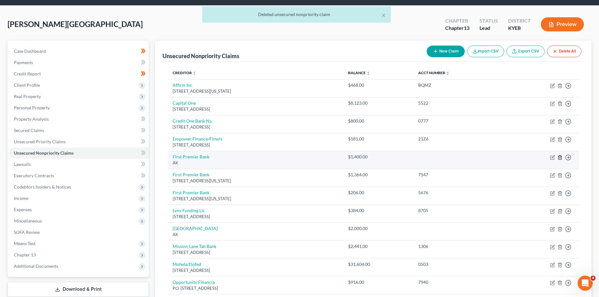
click at [561, 157] on icon "button" at bounding box center [559, 157] width 5 height 5
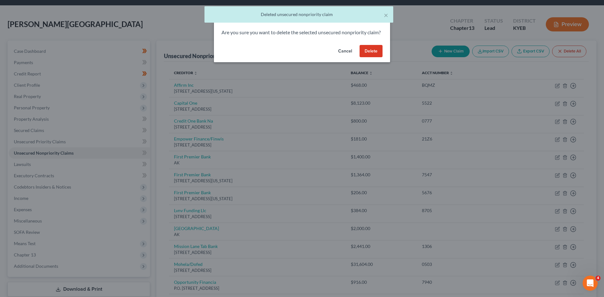
click at [366, 54] on button "Delete" at bounding box center [370, 51] width 23 height 13
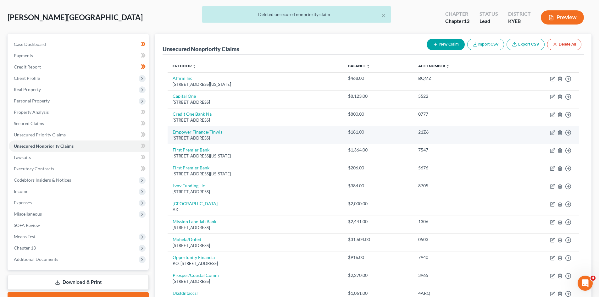
scroll to position [27, 0]
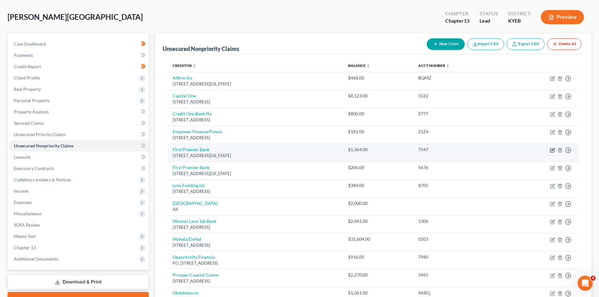
click at [553, 149] on icon "button" at bounding box center [552, 150] width 5 height 5
select select "43"
select select "2"
select select "0"
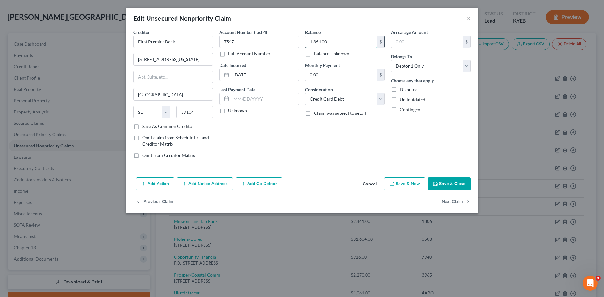
click at [320, 43] on input "1,364.00" at bounding box center [340, 42] width 71 height 12
click at [319, 41] on input "1,364.00" at bounding box center [340, 42] width 71 height 12
type input "1,570.00"
click at [435, 184] on icon "button" at bounding box center [435, 183] width 5 height 5
type input "0"
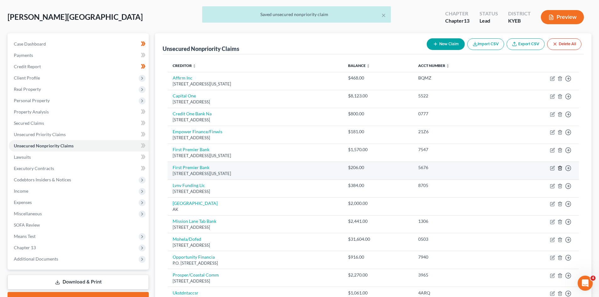
click at [560, 169] on line "button" at bounding box center [560, 168] width 0 height 1
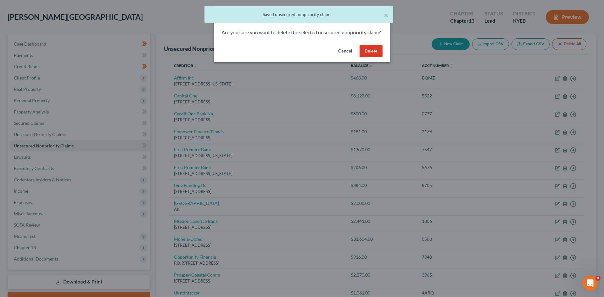
click at [364, 58] on button "Delete" at bounding box center [370, 51] width 23 height 13
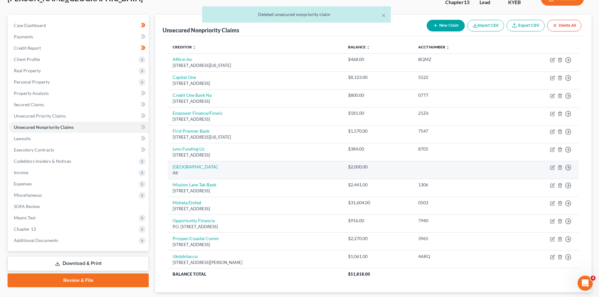
scroll to position [50, 0]
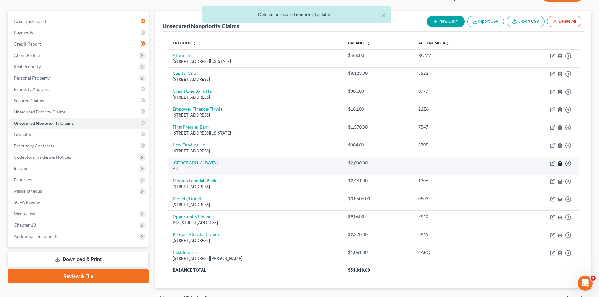
click at [560, 164] on icon "button" at bounding box center [559, 163] width 5 height 5
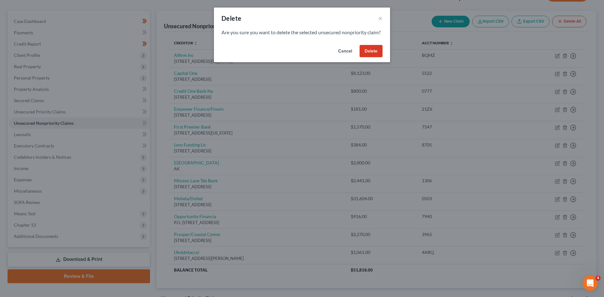
click at [377, 58] on button "Delete" at bounding box center [370, 51] width 23 height 13
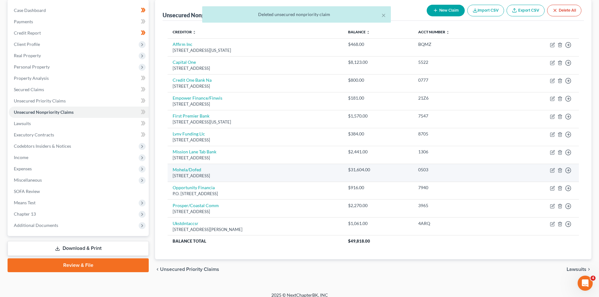
scroll to position [66, 0]
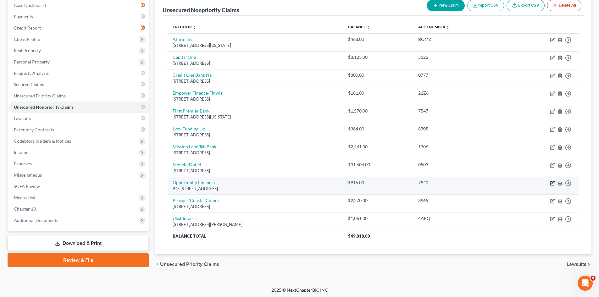
click at [552, 183] on icon "button" at bounding box center [552, 183] width 5 height 5
select select "48"
select select "1"
select select "0"
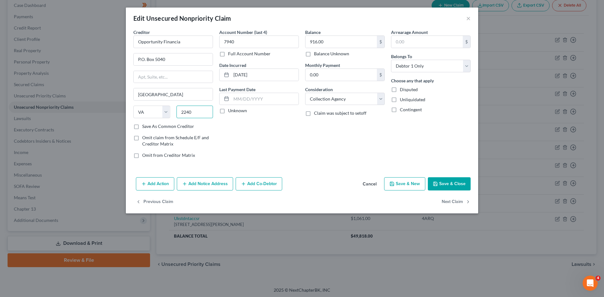
click at [193, 110] on input "2240" at bounding box center [194, 112] width 37 height 13
type input "22401"
click at [461, 184] on button "Save & Close" at bounding box center [449, 183] width 43 height 13
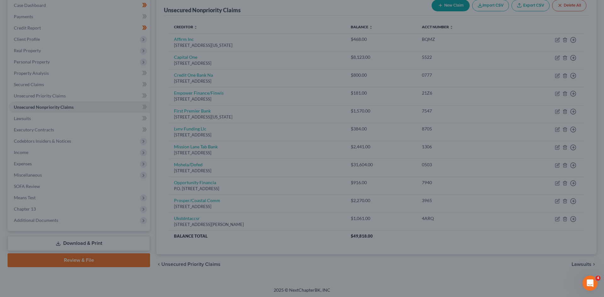
type input "0"
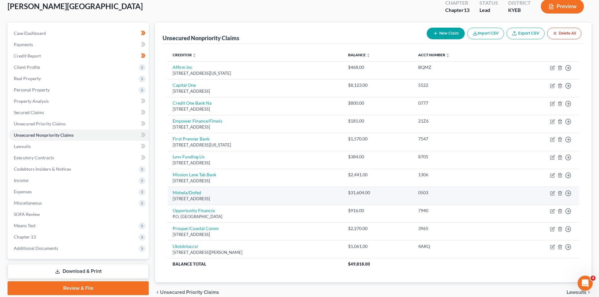
scroll to position [37, 0]
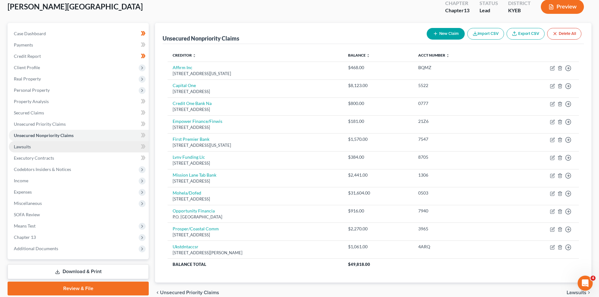
click at [95, 146] on link "Lawsuits" at bounding box center [79, 146] width 140 height 11
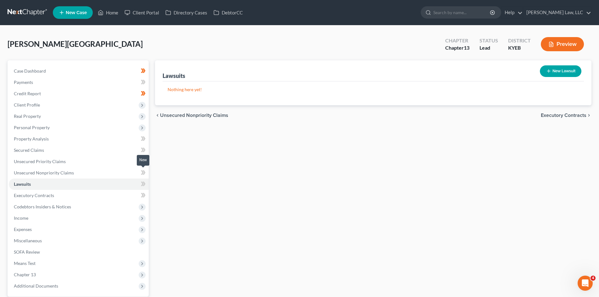
click at [146, 172] on icon at bounding box center [143, 173] width 5 height 8
click at [143, 162] on icon at bounding box center [142, 161] width 3 height 4
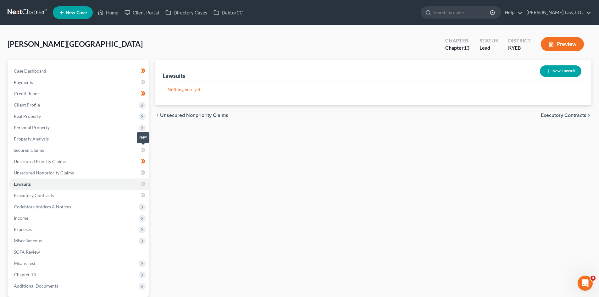
click at [142, 152] on icon at bounding box center [143, 150] width 5 height 8
click at [141, 172] on icon at bounding box center [143, 173] width 5 height 8
click at [65, 194] on link "Executory Contracts" at bounding box center [79, 195] width 140 height 11
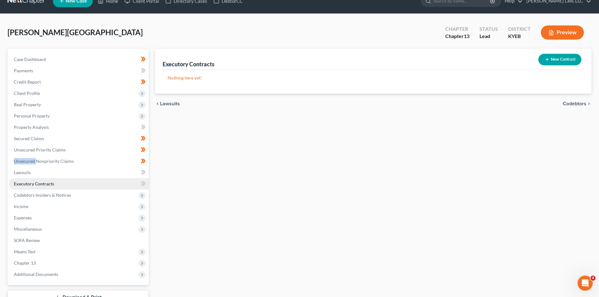
scroll to position [12, 0]
click at [65, 194] on span "Codebtors Insiders & Notices" at bounding box center [42, 194] width 57 height 5
click at [141, 173] on icon at bounding box center [143, 172] width 5 height 8
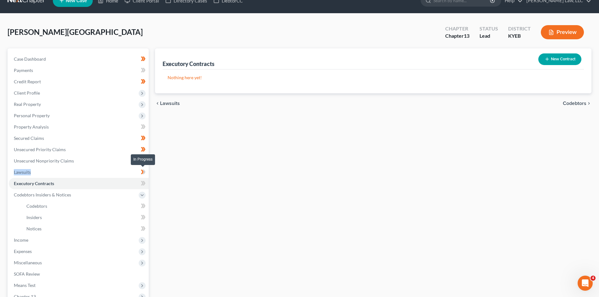
click at [141, 173] on icon at bounding box center [143, 172] width 5 height 8
click at [141, 180] on icon at bounding box center [143, 184] width 5 height 8
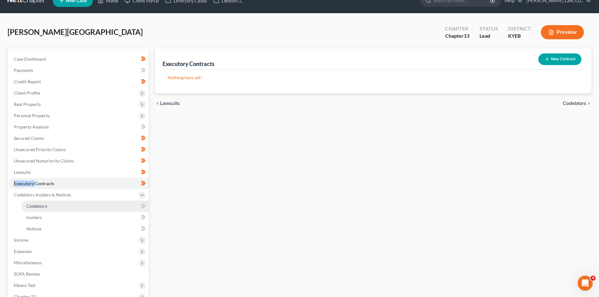
scroll to position [29, 0]
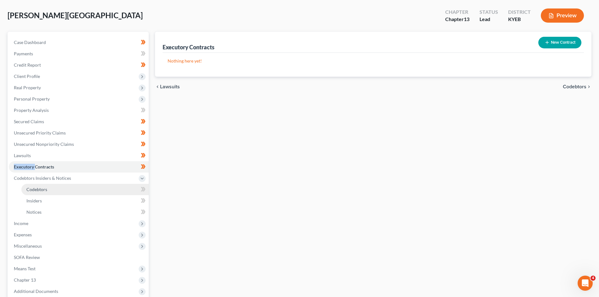
click at [132, 186] on link "Codebtors" at bounding box center [84, 189] width 127 height 11
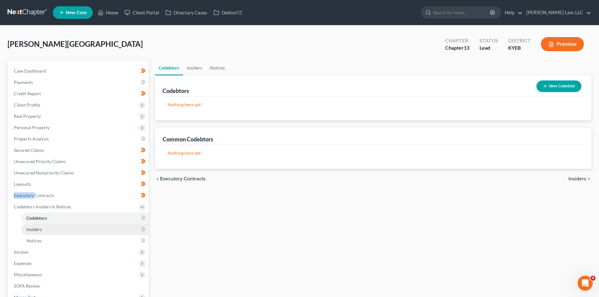
click at [91, 226] on link "Insiders" at bounding box center [84, 229] width 127 height 11
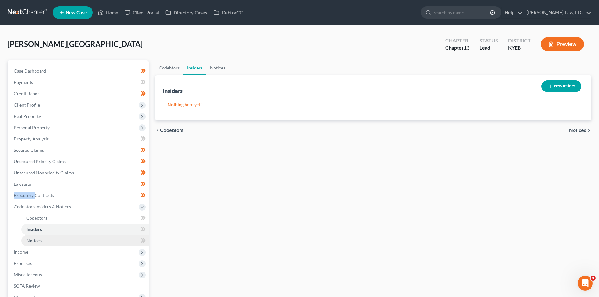
click at [81, 240] on link "Notices" at bounding box center [84, 240] width 127 height 11
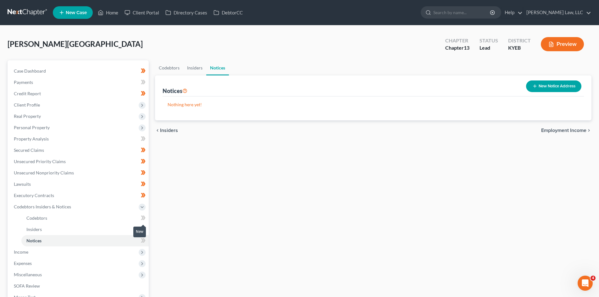
click at [142, 215] on icon at bounding box center [143, 218] width 5 height 8
click at [144, 227] on icon at bounding box center [144, 229] width 3 height 4
click at [145, 241] on icon at bounding box center [144, 240] width 3 height 4
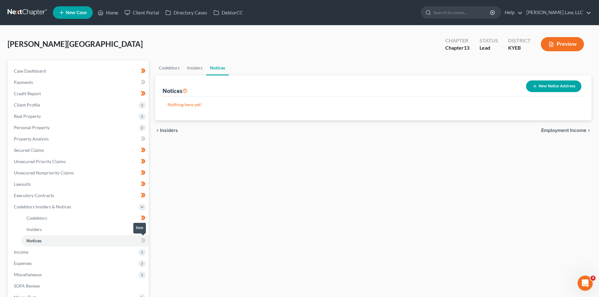
click at [145, 241] on icon at bounding box center [144, 240] width 3 height 4
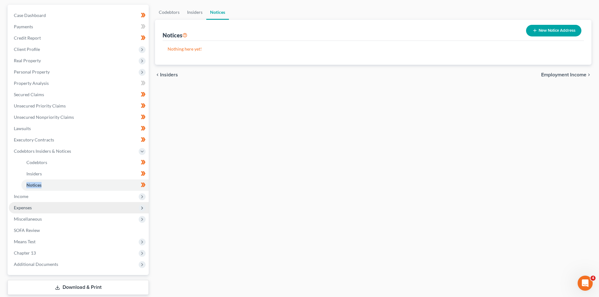
scroll to position [56, 0]
click at [95, 195] on span "Income" at bounding box center [79, 196] width 140 height 11
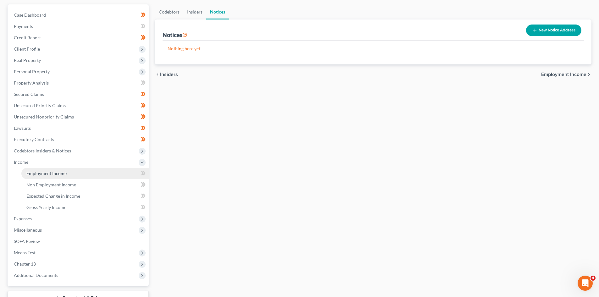
click at [72, 172] on link "Employment Income" at bounding box center [84, 173] width 127 height 11
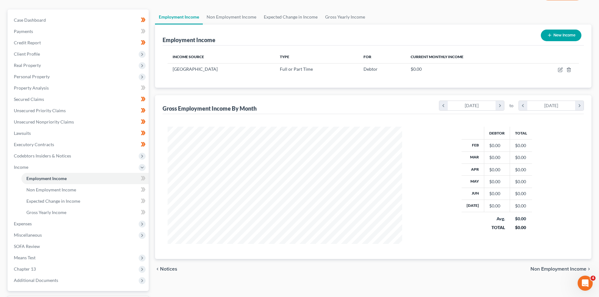
scroll to position [52, 0]
click at [66, 192] on link "Non Employment Income" at bounding box center [84, 189] width 127 height 11
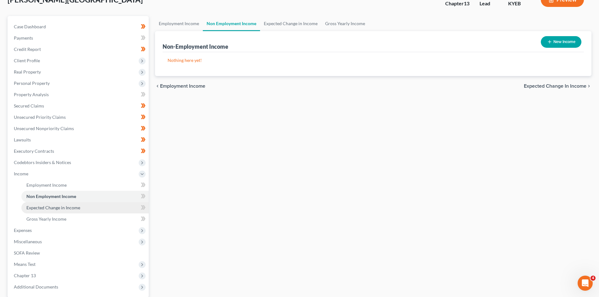
click at [57, 210] on link "Expected Change in Income" at bounding box center [84, 207] width 127 height 11
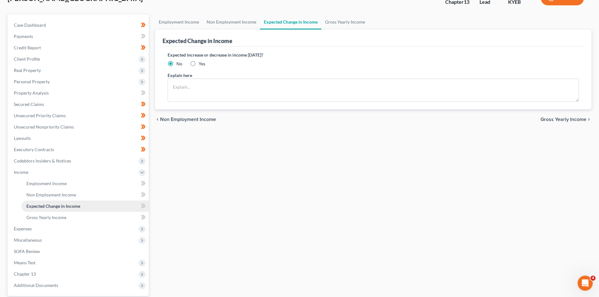
scroll to position [46, 0]
click at [55, 217] on span "Gross Yearly Income" at bounding box center [46, 216] width 40 height 5
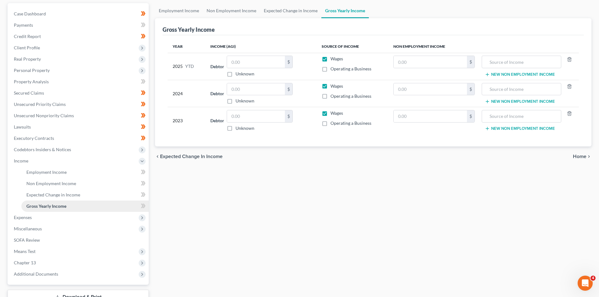
scroll to position [58, 0]
click at [43, 215] on span "Expenses" at bounding box center [79, 217] width 140 height 11
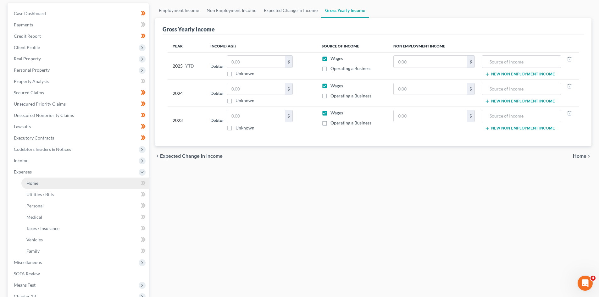
click at [44, 185] on link "Home" at bounding box center [84, 183] width 127 height 11
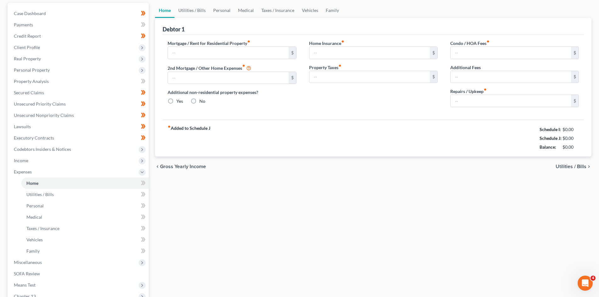
scroll to position [27, 0]
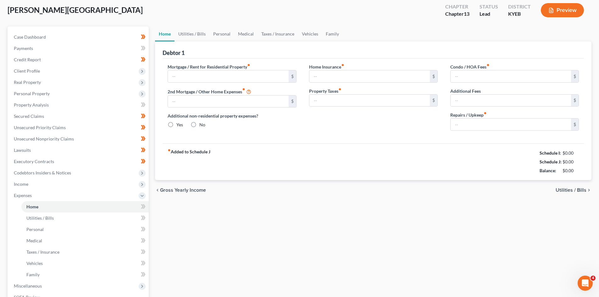
type input "600.00"
type input "0.00"
radio input "true"
type input "0.00"
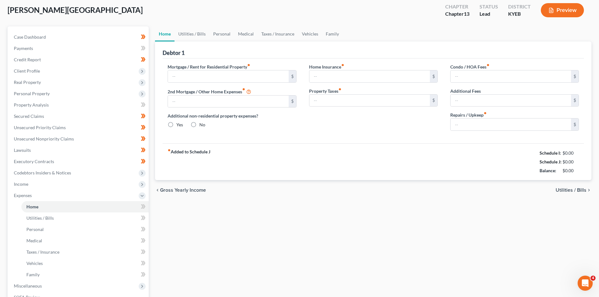
type input "0.00"
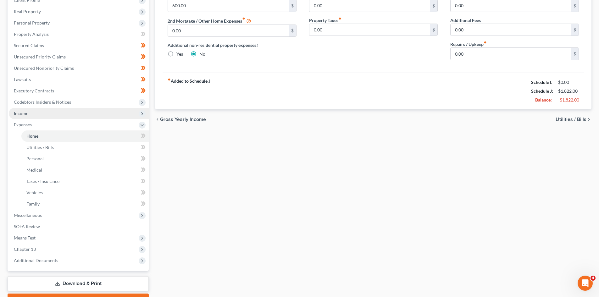
scroll to position [107, 0]
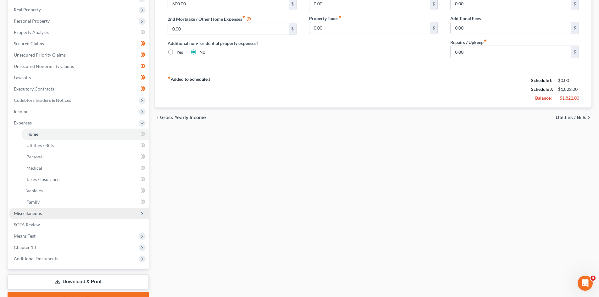
click at [39, 213] on span "Miscellaneous" at bounding box center [28, 213] width 28 height 5
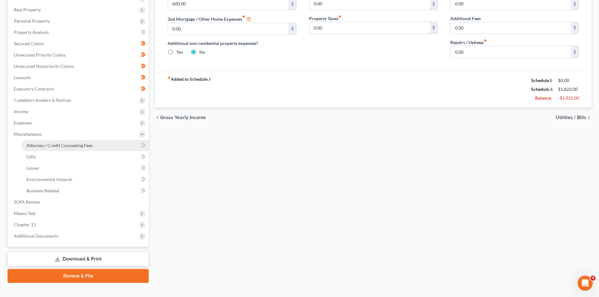
click at [49, 144] on span "Attorney / Credit Counseling Fees" at bounding box center [59, 145] width 66 height 5
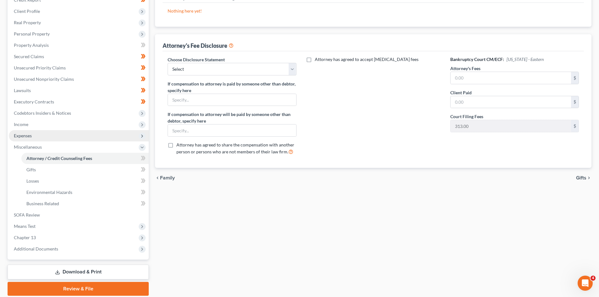
scroll to position [95, 0]
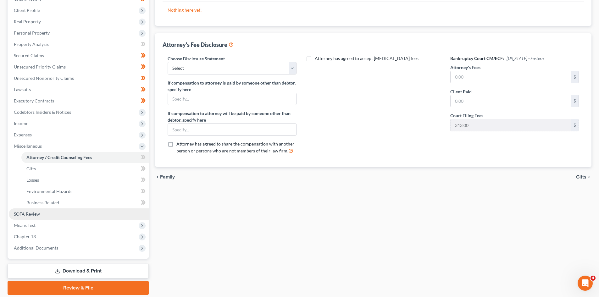
click at [46, 214] on link "SOFA Review" at bounding box center [79, 213] width 140 height 11
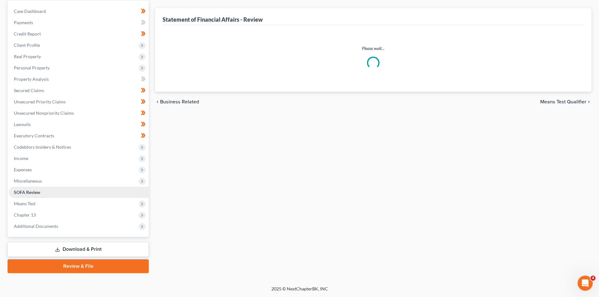
scroll to position [63, 0]
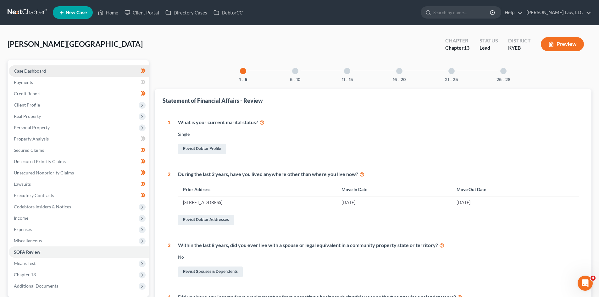
click at [35, 73] on span "Case Dashboard" at bounding box center [30, 70] width 32 height 5
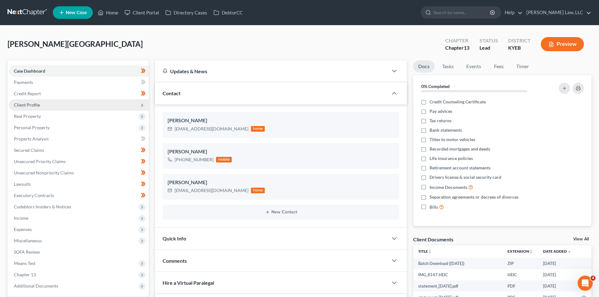
click at [40, 110] on span "Client Profile" at bounding box center [79, 104] width 140 height 11
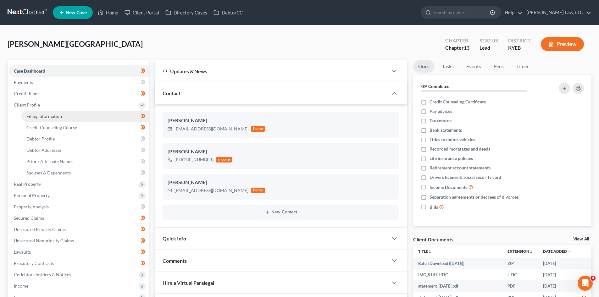
click at [68, 119] on link "Filing Information" at bounding box center [84, 116] width 127 height 11
select select "1"
select select "0"
select select "3"
select select "32"
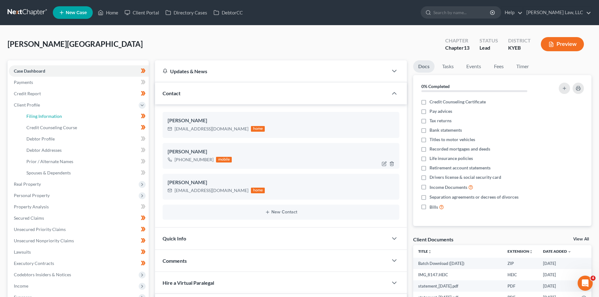
select select "0"
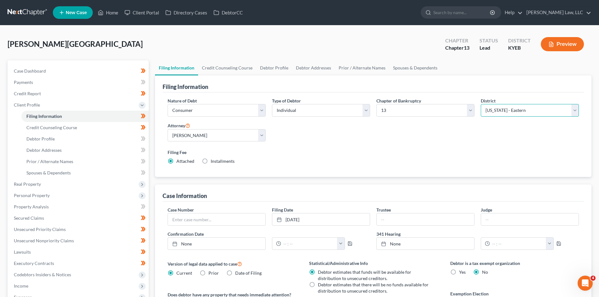
click at [484, 110] on select "Select [US_STATE] - [GEOGRAPHIC_DATA] [US_STATE] - [GEOGRAPHIC_DATA][US_STATE] …" at bounding box center [530, 110] width 98 height 13
select select "62"
click at [481, 104] on select "Select [US_STATE] - [GEOGRAPHIC_DATA] [US_STATE] - [GEOGRAPHIC_DATA][US_STATE] …" at bounding box center [530, 110] width 98 height 13
click at [421, 154] on label "Filing Fee" at bounding box center [373, 152] width 411 height 7
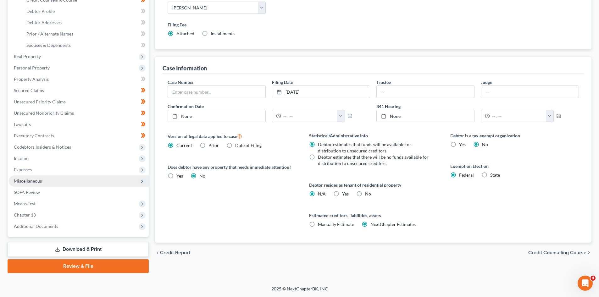
click at [34, 181] on span "Miscellaneous" at bounding box center [28, 180] width 28 height 5
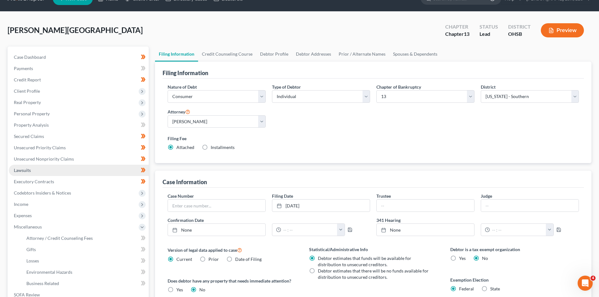
scroll to position [34, 0]
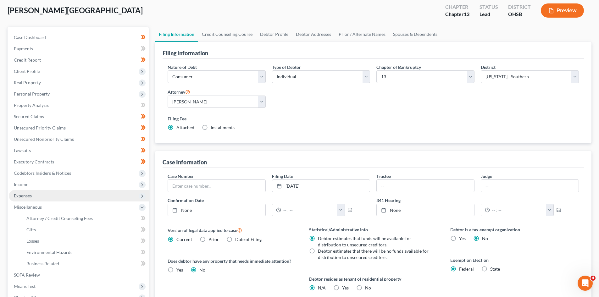
drag, startPoint x: 30, startPoint y: 183, endPoint x: 53, endPoint y: 193, distance: 24.2
click at [30, 183] on span "Income" at bounding box center [79, 184] width 140 height 11
click at [51, 194] on span "Employment Income" at bounding box center [46, 195] width 40 height 5
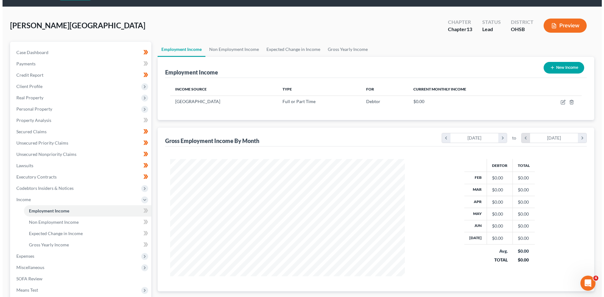
scroll to position [19, 0]
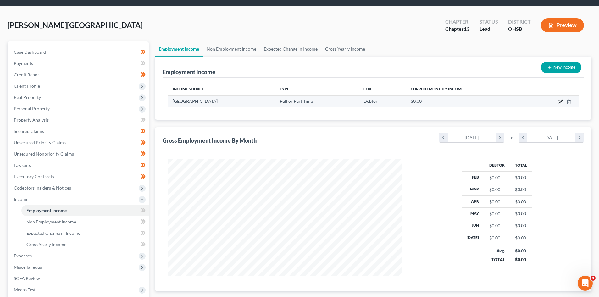
click at [559, 102] on icon "button" at bounding box center [560, 101] width 5 height 5
select select "0"
select select "1"
select select "2"
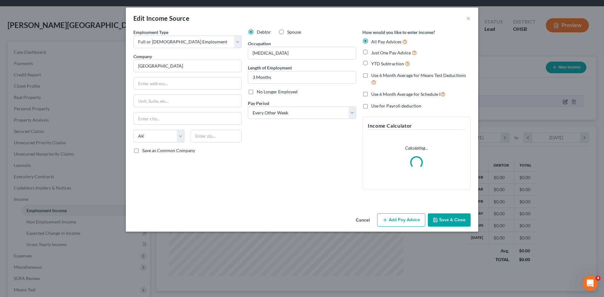
scroll to position [118, 249]
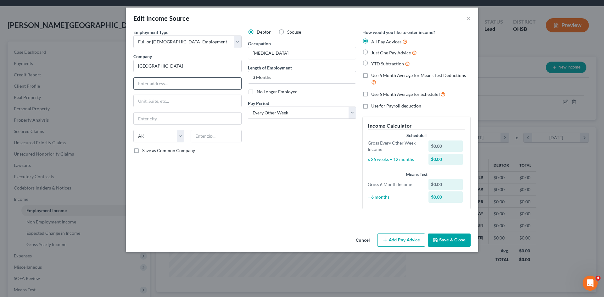
click at [169, 84] on input "text" at bounding box center [188, 84] width 108 height 12
type input "[STREET_ADDRESS]"
type input "45236"
type input "[GEOGRAPHIC_DATA]"
select select "36"
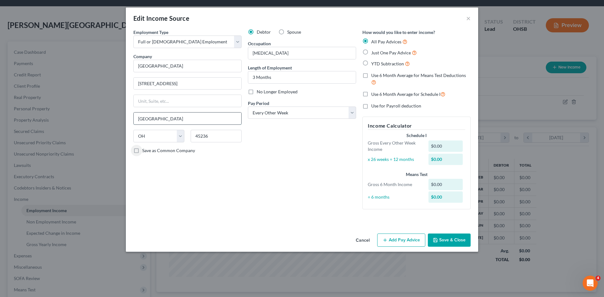
click at [171, 118] on input "[GEOGRAPHIC_DATA]" at bounding box center [188, 119] width 108 height 12
type input "C"
type input "[GEOGRAPHIC_DATA]"
click at [243, 203] on div "Employment Type * Select Full or [DEMOGRAPHIC_DATA] Employment Self Employment …" at bounding box center [187, 121] width 114 height 185
click at [371, 95] on label "Use 6 Month Average for Schedule I" at bounding box center [408, 94] width 74 height 7
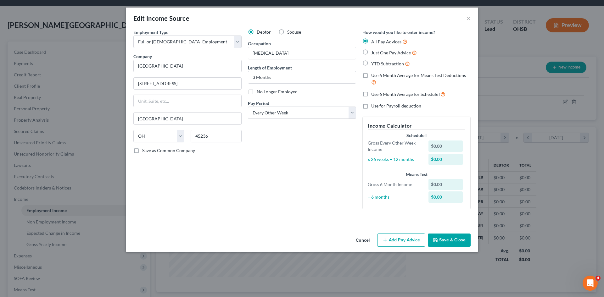
click at [373, 95] on input "Use 6 Month Average for Schedule I" at bounding box center [375, 93] width 4 height 4
checkbox input "true"
click at [399, 235] on button "Add Pay Advice" at bounding box center [401, 240] width 48 height 13
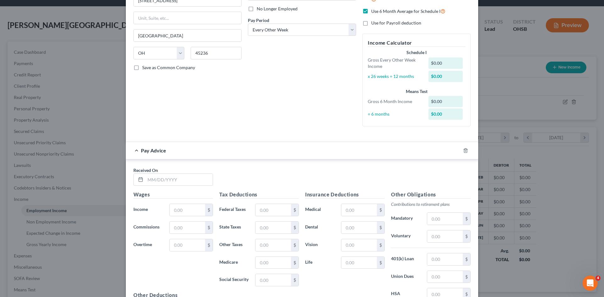
scroll to position [84, 0]
click at [173, 181] on input "text" at bounding box center [178, 179] width 67 height 12
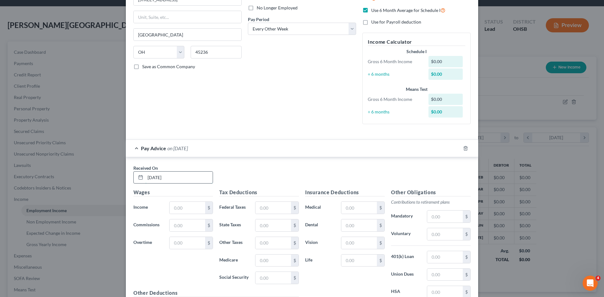
type input "[DATE]"
type input "2,046.10"
type input "143.45"
type input "43.84"
type input "28.65"
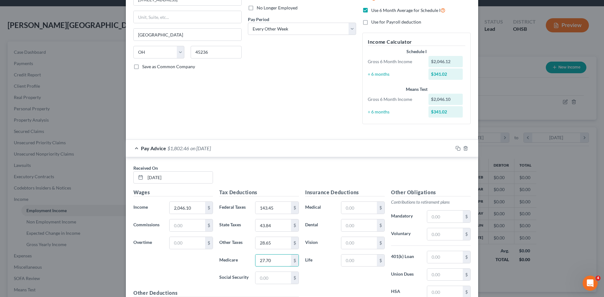
type input "27.70"
type input "118.43"
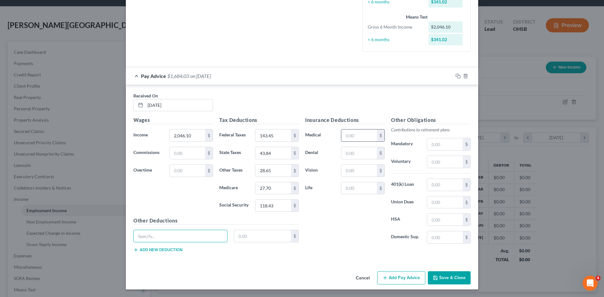
click at [363, 132] on input "text" at bounding box center [359, 136] width 36 height 12
type input "118"
type input "13.36"
type input "4.54"
type input "61.38"
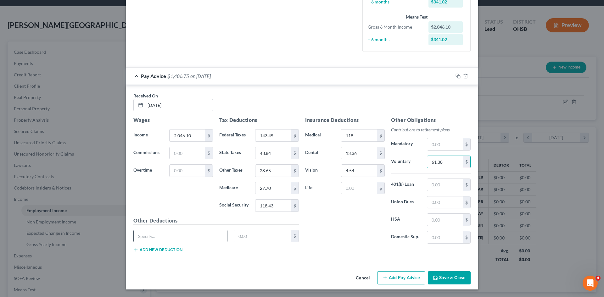
click at [137, 237] on input "text" at bounding box center [180, 236] width 93 height 12
type input "Cafe Charge"
type input "44.84"
click at [180, 251] on div "Other Deductions Cafe Charge 44.84 $ Add new deduction" at bounding box center [216, 237] width 172 height 41
click at [174, 250] on button "Add new deduction" at bounding box center [157, 249] width 49 height 5
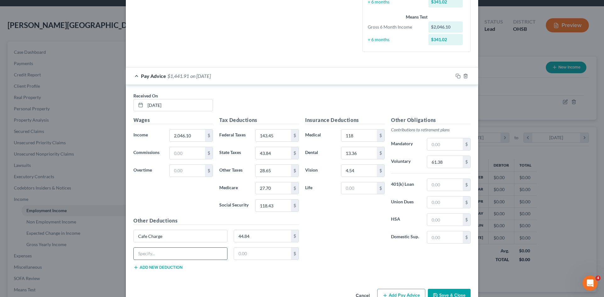
click at [171, 253] on input "text" at bounding box center [180, 254] width 93 height 12
type input "Gift Shop"
type input "5.05"
click at [349, 245] on div "Insurance Deductions Medical 118 $ Dental 13.36 $ Vision 4.54 $ Life $" at bounding box center [345, 182] width 86 height 132
click at [433, 185] on input "text" at bounding box center [445, 185] width 36 height 12
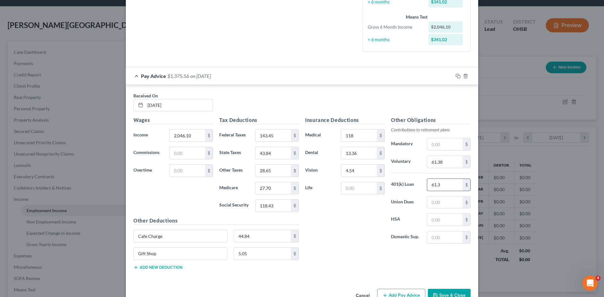
type input "61.38"
drag, startPoint x: 443, startPoint y: 185, endPoint x: 423, endPoint y: 186, distance: 19.8
click at [423, 186] on div "61.38 $" at bounding box center [448, 185] width 50 height 13
click at [444, 166] on input "61.38" at bounding box center [445, 162] width 36 height 12
type input "122.76"
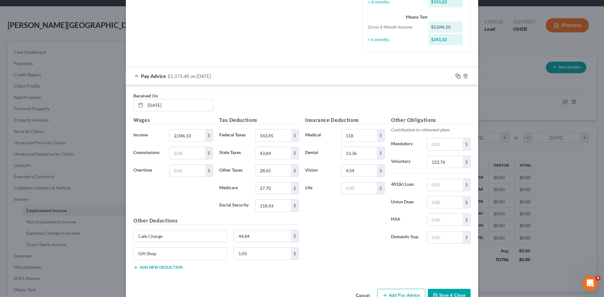
drag, startPoint x: 455, startPoint y: 76, endPoint x: 313, endPoint y: 129, distance: 151.6
click at [455, 76] on icon "button" at bounding box center [457, 76] width 5 height 5
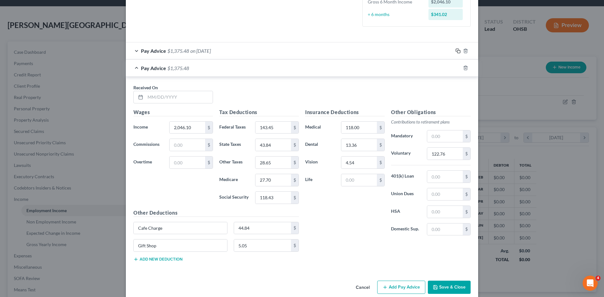
scroll to position [191, 0]
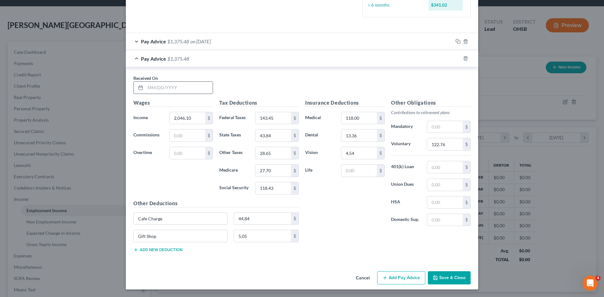
click at [184, 86] on input "text" at bounding box center [178, 88] width 67 height 12
type input "[DATE]"
click at [195, 121] on input "2,046.10" at bounding box center [187, 118] width 36 height 12
type input "2,451.60"
click at [276, 121] on input "143.45" at bounding box center [273, 118] width 36 height 12
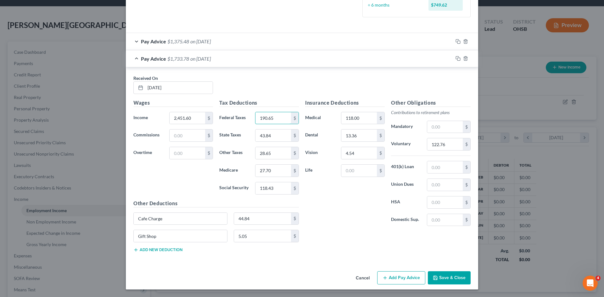
type input "190.65"
type input "55.60"
type input "34.74"
type input "33.57"
type input "143.58"
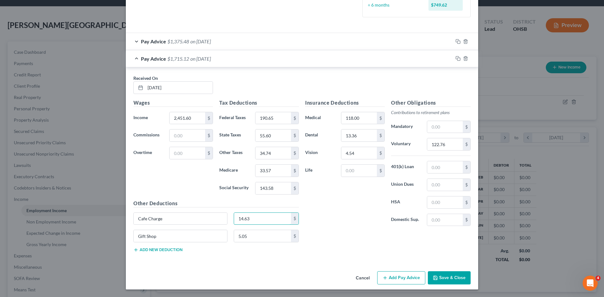
type input "14.63"
type input "6.06"
click at [349, 116] on input "118.00" at bounding box center [359, 118] width 36 height 12
click at [449, 146] on input "122.76" at bounding box center [445, 144] width 36 height 12
type input "147.10"
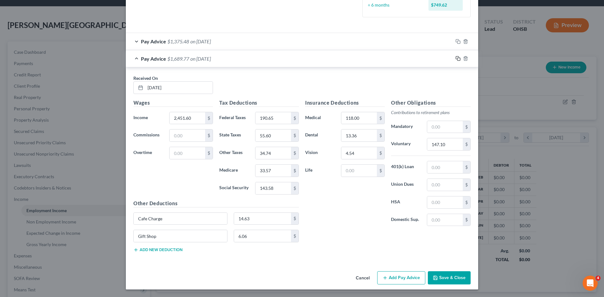
click at [456, 59] on icon "button" at bounding box center [457, 58] width 5 height 5
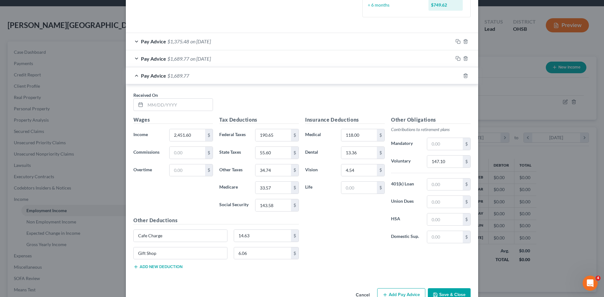
click at [183, 46] on div "Pay Advice $1,375.48 on [DATE]" at bounding box center [289, 41] width 327 height 17
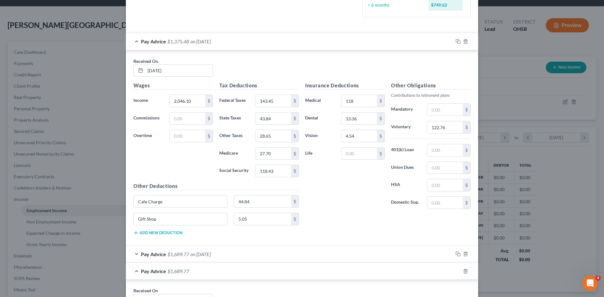
click at [178, 47] on div "Pay Advice $1,375.48 on [DATE]" at bounding box center [289, 41] width 327 height 17
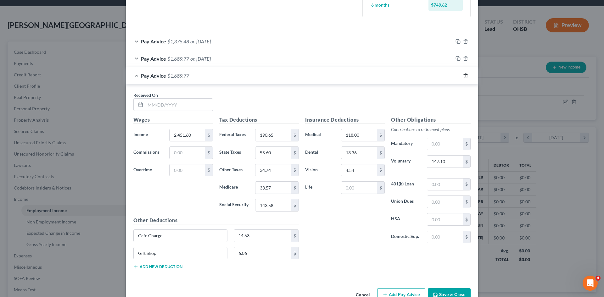
click at [463, 75] on icon "button" at bounding box center [465, 75] width 5 height 5
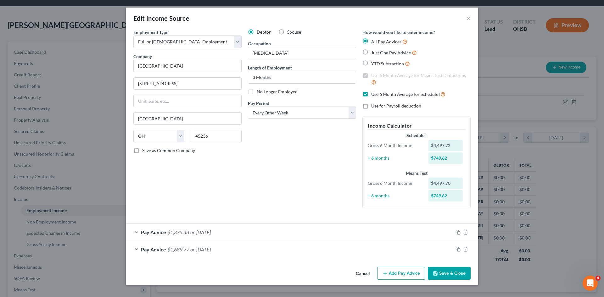
scroll to position [0, 0]
click at [456, 232] on icon "button" at bounding box center [457, 232] width 5 height 5
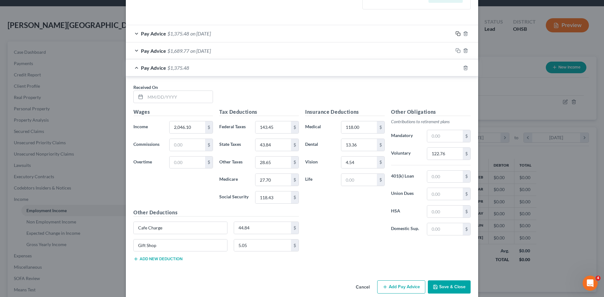
scroll to position [204, 0]
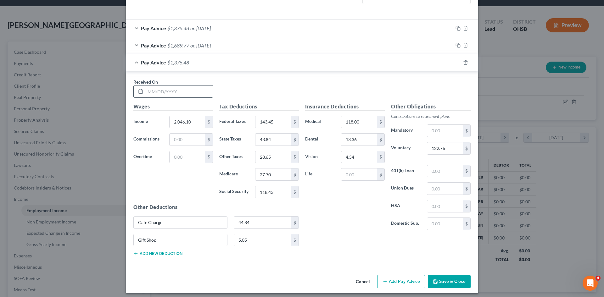
click at [185, 96] on input "text" at bounding box center [178, 92] width 67 height 12
drag, startPoint x: 179, startPoint y: 95, endPoint x: 182, endPoint y: 90, distance: 6.2
click at [179, 95] on input "text" at bounding box center [178, 92] width 67 height 12
type input "[DATE]"
click at [190, 110] on h5 "Wages" at bounding box center [173, 107] width 80 height 8
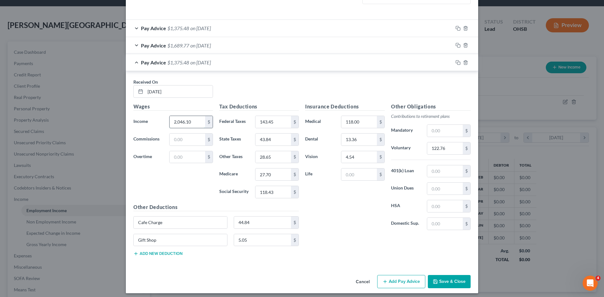
click at [191, 121] on input "2,046.10" at bounding box center [187, 122] width 36 height 12
type input "2,031.80"
click at [191, 135] on input "text" at bounding box center [187, 140] width 36 height 12
click at [273, 121] on input "143.45" at bounding box center [273, 122] width 36 height 12
type input "141.79"
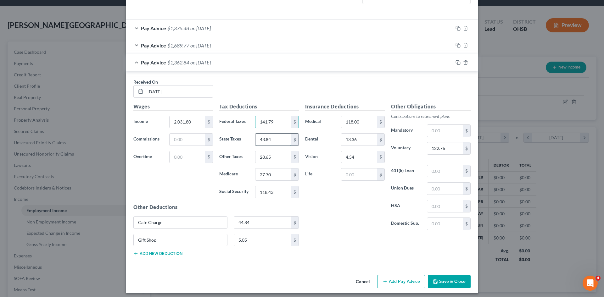
click at [281, 141] on input "43.84" at bounding box center [273, 140] width 36 height 12
type input "43.43"
type input "28.44"
type input "27.49"
type input "117.55"
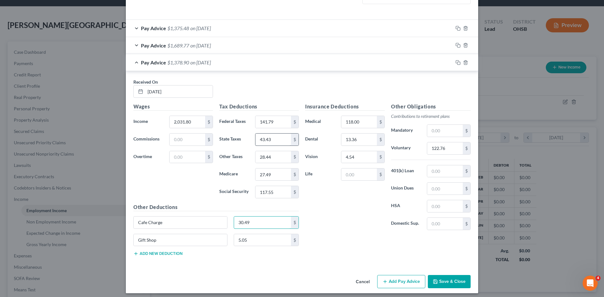
type input "30.49"
click at [316, 241] on div "Insurance Deductions Medical 118.00 $ Dental 13.36 $ Vision 4.54 $ Life $ Other…" at bounding box center [388, 182] width 172 height 158
click at [274, 240] on input "5.05" at bounding box center [262, 240] width 57 height 12
drag, startPoint x: 192, startPoint y: 239, endPoint x: 124, endPoint y: 240, distance: 68.2
click at [126, 240] on div "Received On * [DATE] Wages Income * 2,031.80 $ Commissions $ Overtime $ Tax Ded…" at bounding box center [302, 168] width 352 height 195
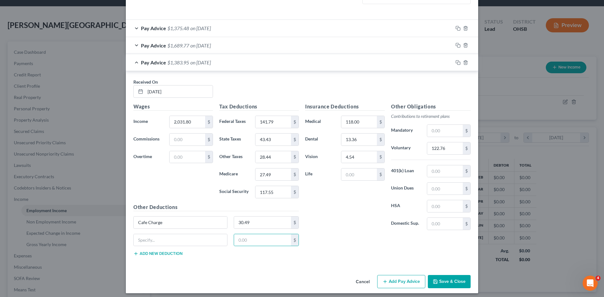
click at [331, 227] on div "Insurance Deductions Medical 118.00 $ Dental 13.36 $ Vision 4.54 $ Life $" at bounding box center [345, 169] width 86 height 132
click at [350, 123] on input "118.00" at bounding box center [359, 122] width 36 height 12
click at [453, 149] on input "122.76" at bounding box center [445, 148] width 36 height 12
type input "121.90"
drag, startPoint x: 440, startPoint y: 176, endPoint x: 403, endPoint y: 171, distance: 37.5
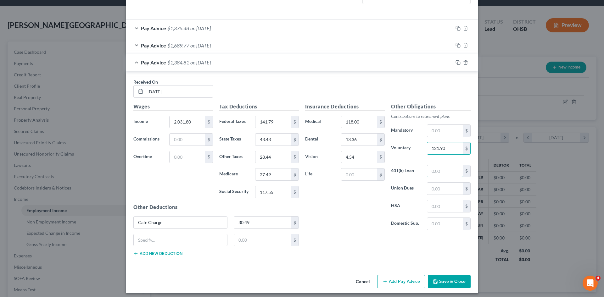
click at [440, 176] on input "text" at bounding box center [445, 171] width 36 height 12
click at [456, 45] on icon "button" at bounding box center [457, 45] width 5 height 5
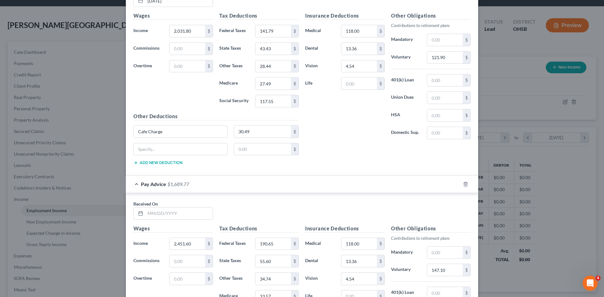
scroll to position [295, 0]
click at [170, 203] on div "Received On *" at bounding box center [173, 209] width 86 height 19
click at [167, 215] on input "text" at bounding box center [178, 213] width 67 height 12
type input "[DATE]"
type input "2,281.10"
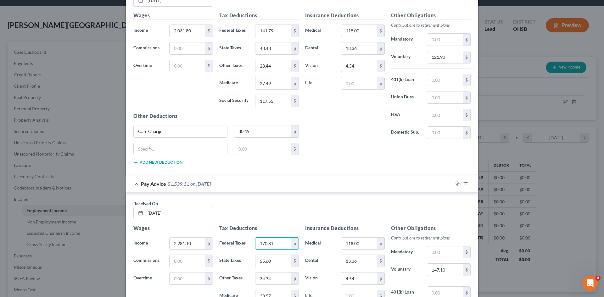
type input "170.81"
type input "50.66"
type input "32.18"
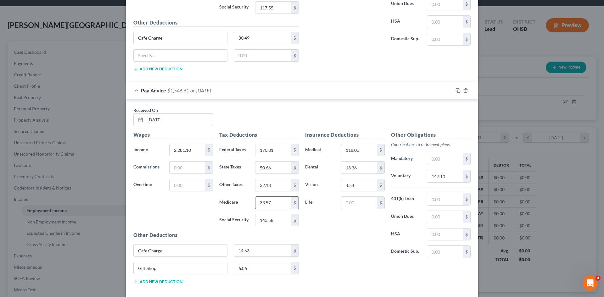
click at [266, 207] on input "33.57" at bounding box center [273, 203] width 36 height 12
type input "31.11"
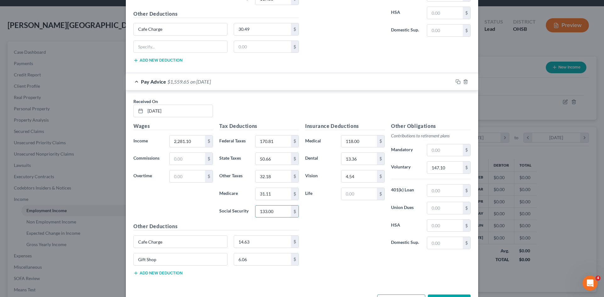
scroll to position [401, 0]
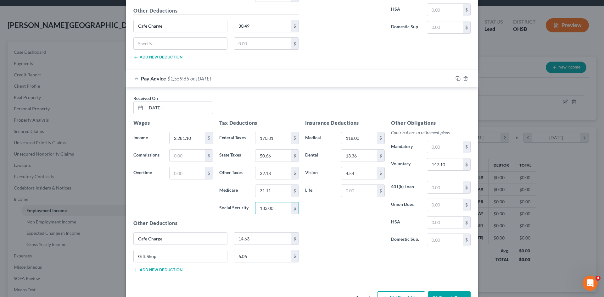
type input "133.00"
type input "22.48"
drag, startPoint x: 164, startPoint y: 263, endPoint x: 157, endPoint y: 261, distance: 7.1
click at [157, 261] on div "Gift Shop" at bounding box center [180, 256] width 94 height 13
drag, startPoint x: 157, startPoint y: 261, endPoint x: 127, endPoint y: 258, distance: 30.7
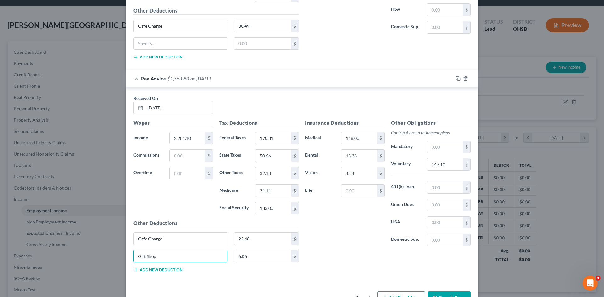
click at [127, 258] on div "Received On * [DATE] Wages Income * 2,281.10 $ Commissions $ Overtime $ Tax Ded…" at bounding box center [302, 184] width 352 height 195
click at [453, 165] on input "147.10" at bounding box center [445, 164] width 36 height 12
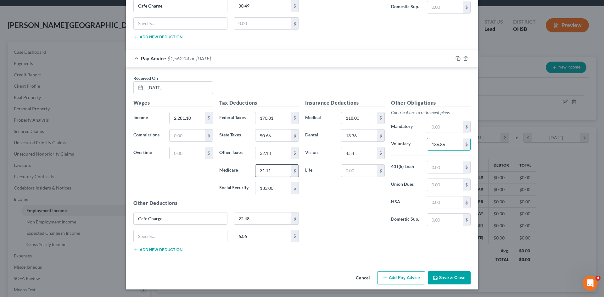
type input "136.86"
click at [280, 173] on input "31.11" at bounding box center [273, 171] width 36 height 12
click at [277, 154] on input "32.18" at bounding box center [273, 153] width 36 height 12
click at [275, 192] on input "133.00" at bounding box center [273, 188] width 36 height 12
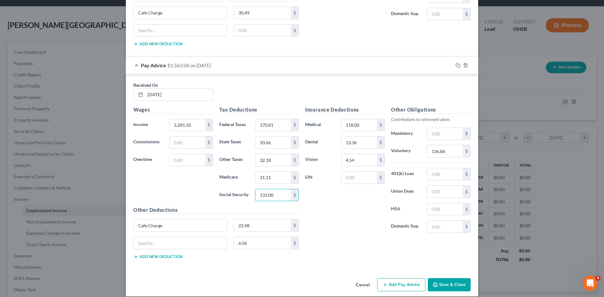
scroll to position [419, 0]
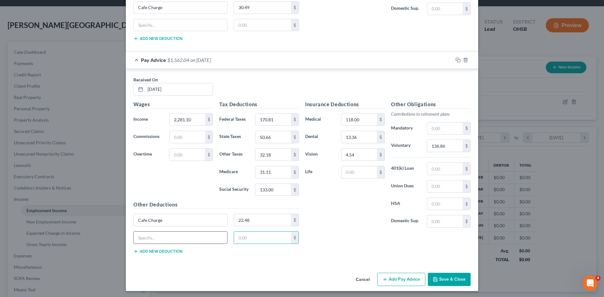
type input "6.06"
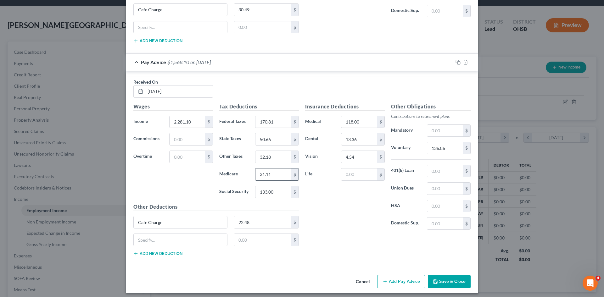
scroll to position [421, 0]
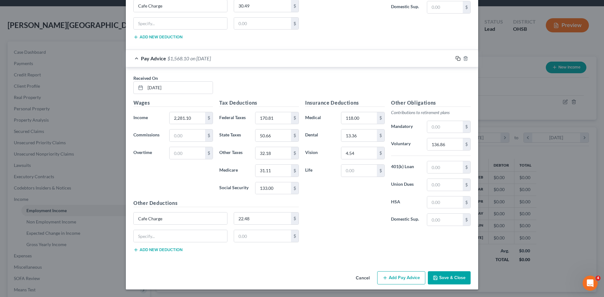
click at [455, 59] on icon "button" at bounding box center [457, 58] width 5 height 5
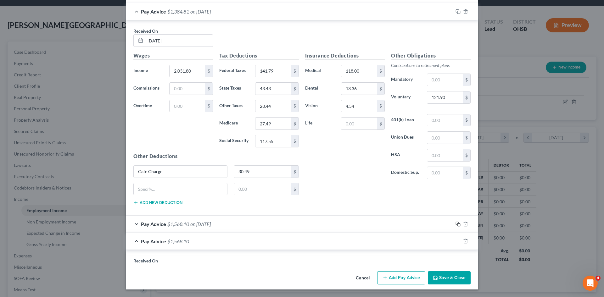
scroll to position [420, 0]
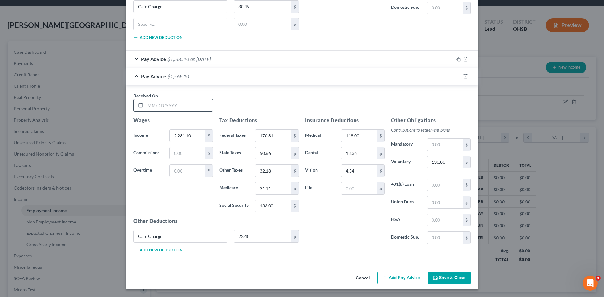
click at [178, 101] on input "text" at bounding box center [178, 105] width 67 height 12
type input "[DATE]"
type input "6,345.30"
type input "1,030.99"
type input "186.13"
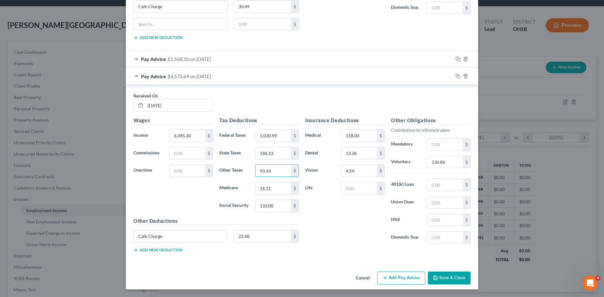
type input "93.14"
type input "90.03"
type input "384.98"
type input "380.72"
click at [250, 237] on input "22.48" at bounding box center [262, 236] width 57 height 12
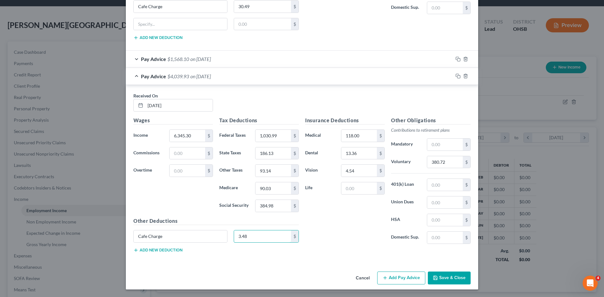
type input "3.48"
click at [155, 249] on button "Add new deduction" at bounding box center [157, 250] width 49 height 5
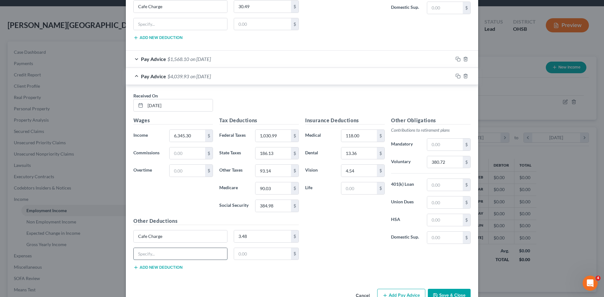
click at [163, 253] on input "text" at bounding box center [180, 254] width 93 height 12
type input "Gift Shop"
type input "3.87"
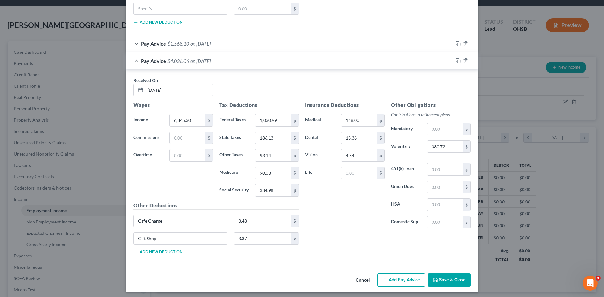
scroll to position [438, 0]
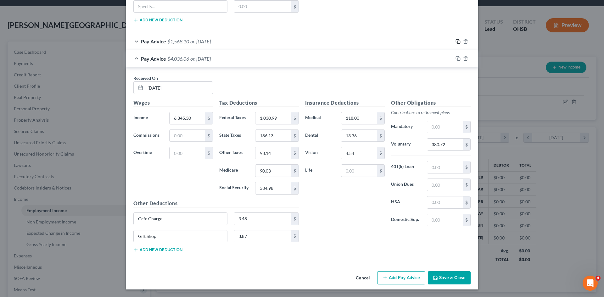
click at [457, 39] on icon "button" at bounding box center [457, 41] width 5 height 5
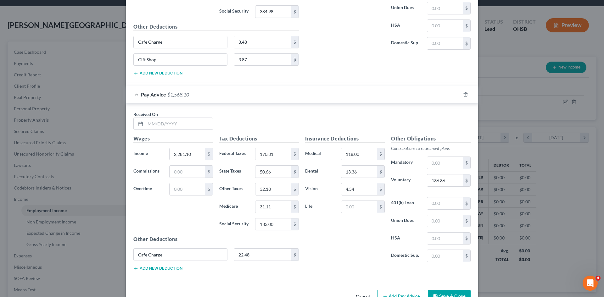
scroll to position [622, 0]
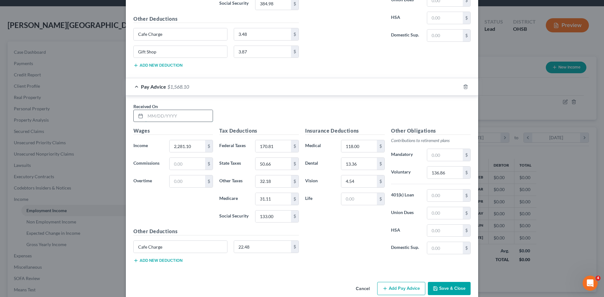
click at [188, 116] on input "text" at bounding box center [178, 116] width 67 height 12
type input "[DATE]"
type input "1,584.60"
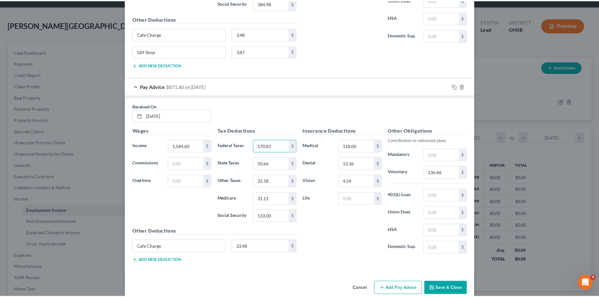
scroll to position [633, 0]
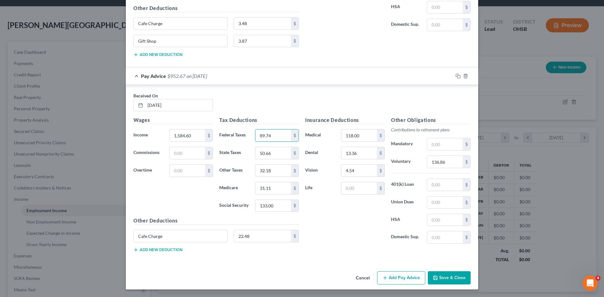
type input "89.74"
type input "30.46"
type input "21.73"
type input "21.01"
type input "89.82"
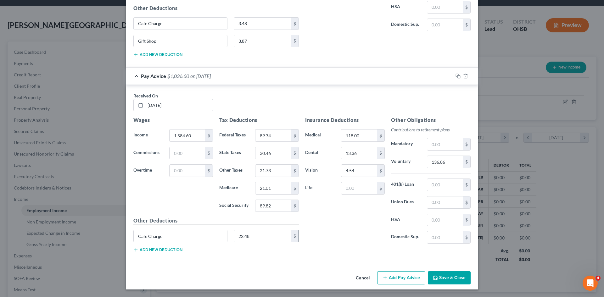
click at [253, 235] on input "22.48" at bounding box center [262, 236] width 57 height 12
type input "3.48"
click at [443, 161] on input "136.86" at bounding box center [445, 162] width 36 height 12
type input "47.54"
click at [450, 277] on button "Save & Close" at bounding box center [449, 277] width 43 height 13
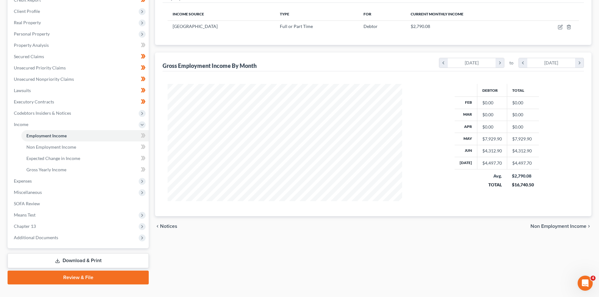
scroll to position [0, 0]
